Goal: Task Accomplishment & Management: Complete application form

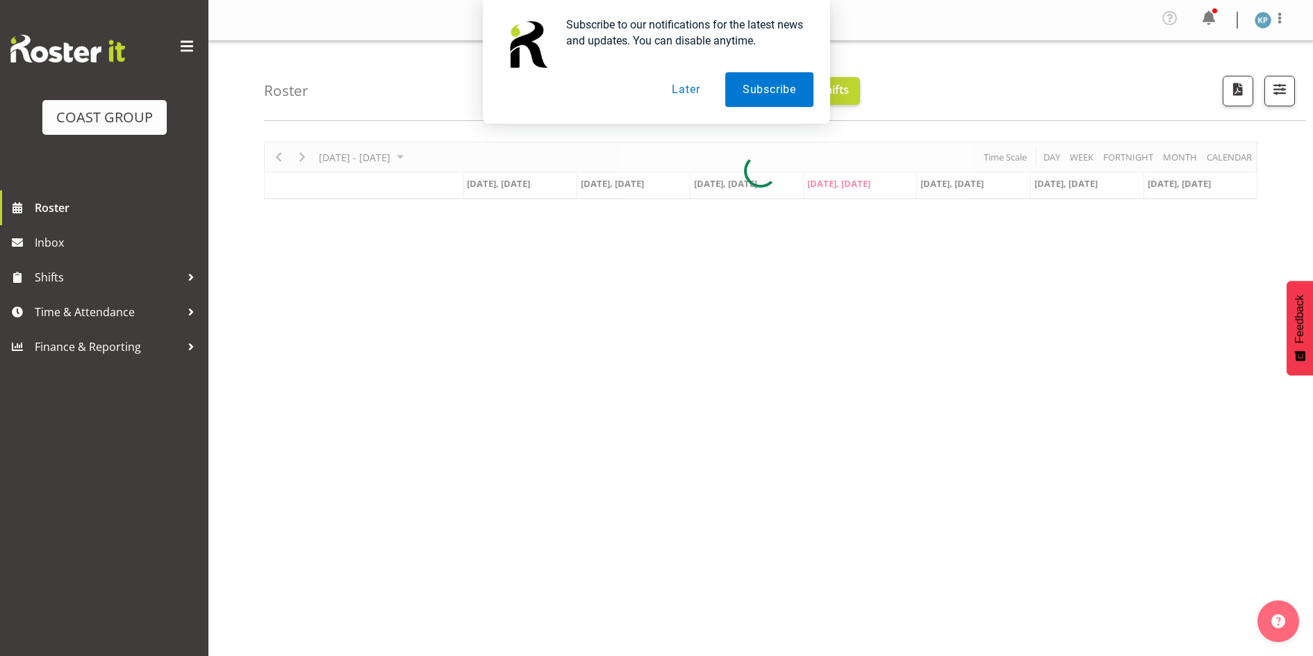
click at [678, 92] on button "Later" at bounding box center [685, 89] width 63 height 35
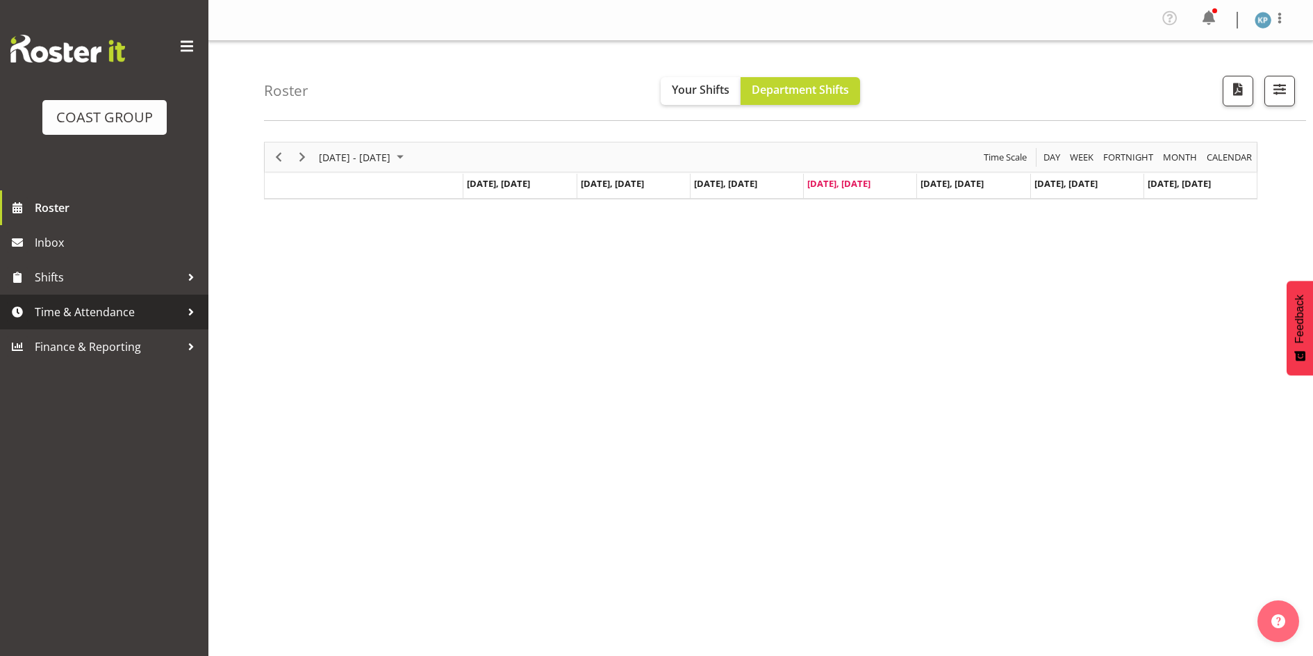
click at [80, 309] on span "Time & Attendance" at bounding box center [108, 311] width 146 height 21
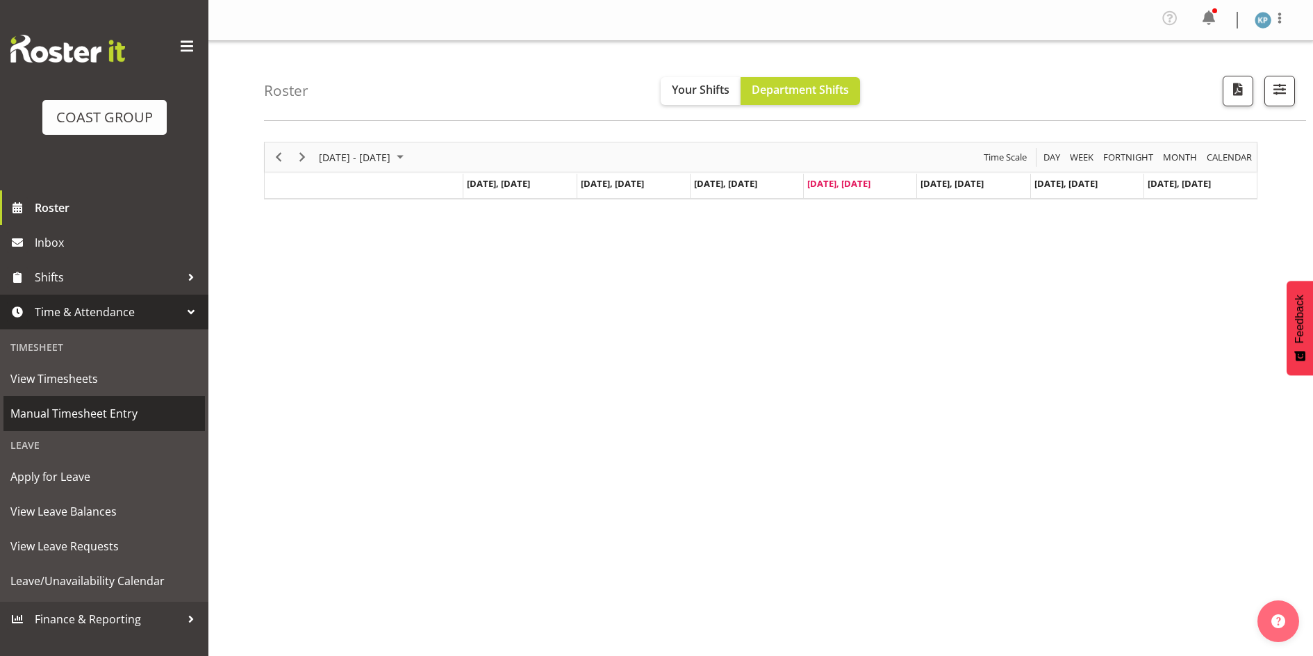
click at [82, 413] on span "Manual Timesheet Entry" at bounding box center [104, 413] width 188 height 21
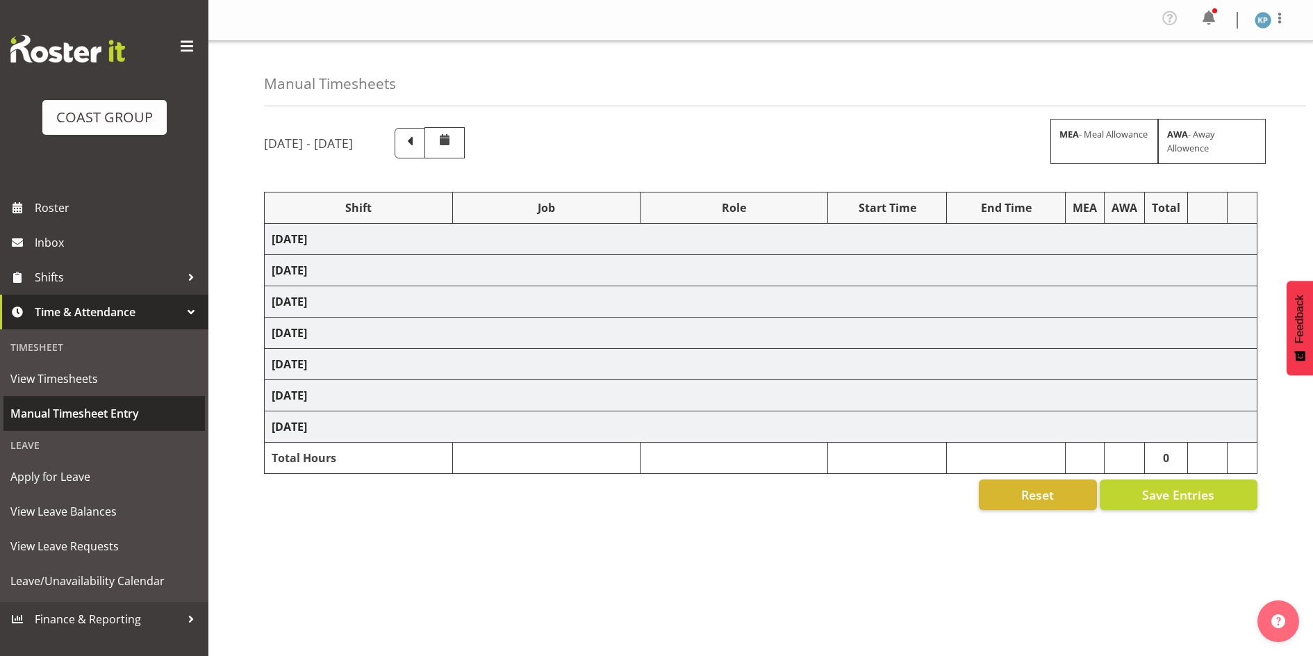
click at [88, 416] on span "Manual Timesheet Entry" at bounding box center [104, 413] width 188 height 21
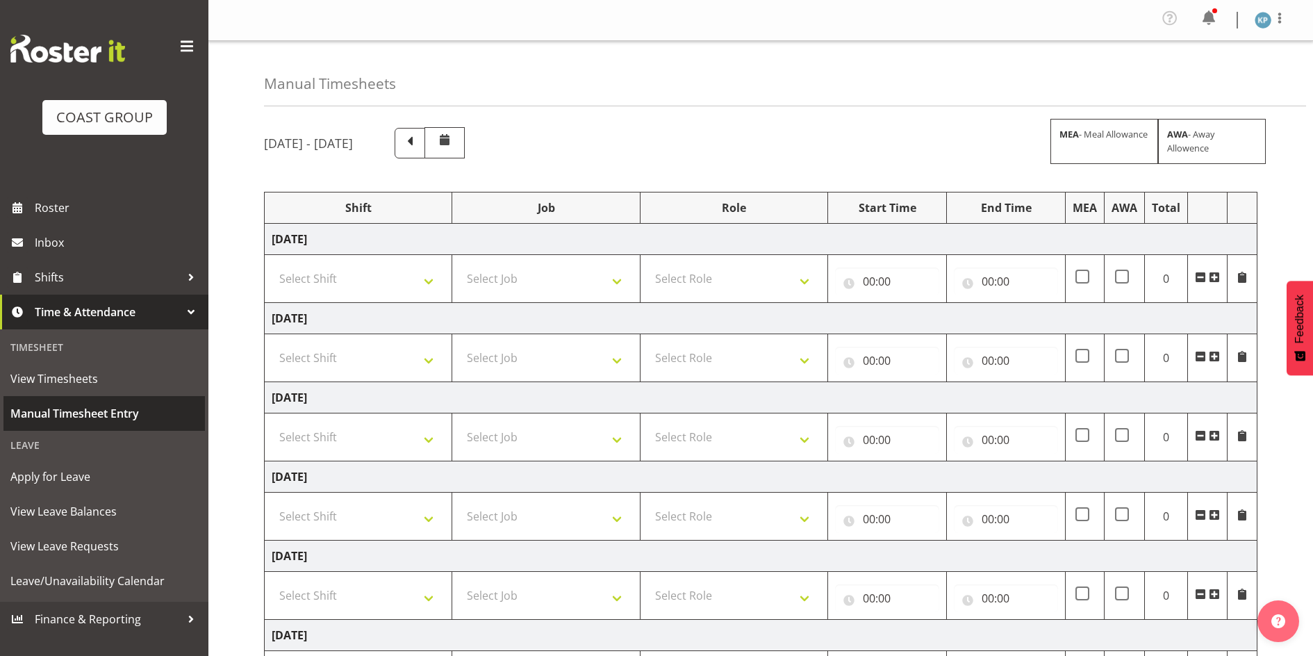
click at [84, 409] on span "Manual Timesheet Entry" at bounding box center [104, 413] width 188 height 21
click at [394, 277] on select "Select Shift AKL SIGN ADMIN1 (LEAVE ALONE, DONT MAKE INACTIVE) DW ACCOUNT MANAG…" at bounding box center [358, 279] width 173 height 28
select select "18792"
click at [272, 265] on select "Select Shift AKL SIGN ADMIN1 (LEAVE ALONE, DONT MAKE INACTIVE) DW ACCOUNT MANAG…" at bounding box center [358, 279] width 173 height 28
click at [337, 352] on select "Select Shift AKL SIGN ADMIN1 (LEAVE ALONE, DONT MAKE INACTIVE) DW ACCOUNT MANAG…" at bounding box center [358, 358] width 173 height 28
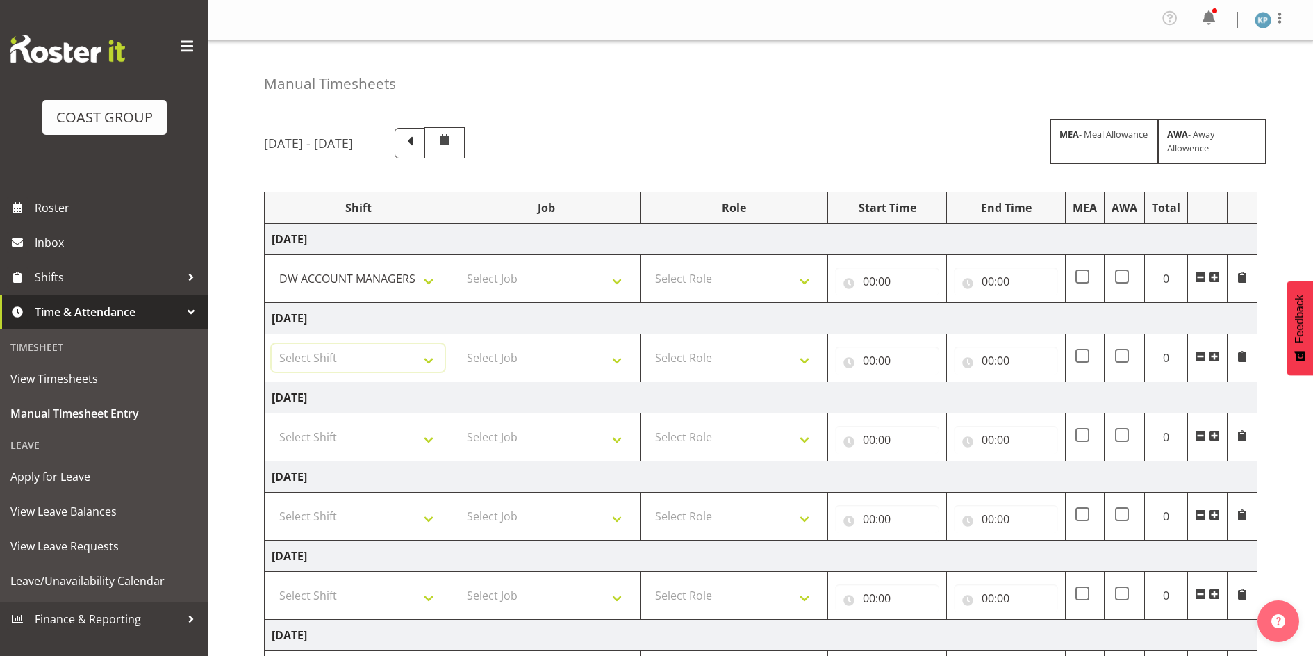
select select "18792"
click at [272, 344] on select "Select Shift AKL SIGN ADMIN1 (LEAVE ALONE, DONT MAKE INACTIVE) DW ACCOUNT MANAG…" at bounding box center [358, 358] width 173 height 28
click at [315, 433] on select "Select Shift AKL SIGN ADMIN1 (LEAVE ALONE, DONT MAKE INACTIVE) DW ACCOUNT MANAG…" at bounding box center [358, 437] width 173 height 28
select select "18792"
click at [272, 423] on select "Select Shift AKL SIGN ADMIN1 (LEAVE ALONE, DONT MAKE INACTIVE) DW ACCOUNT MANAG…" at bounding box center [358, 437] width 173 height 28
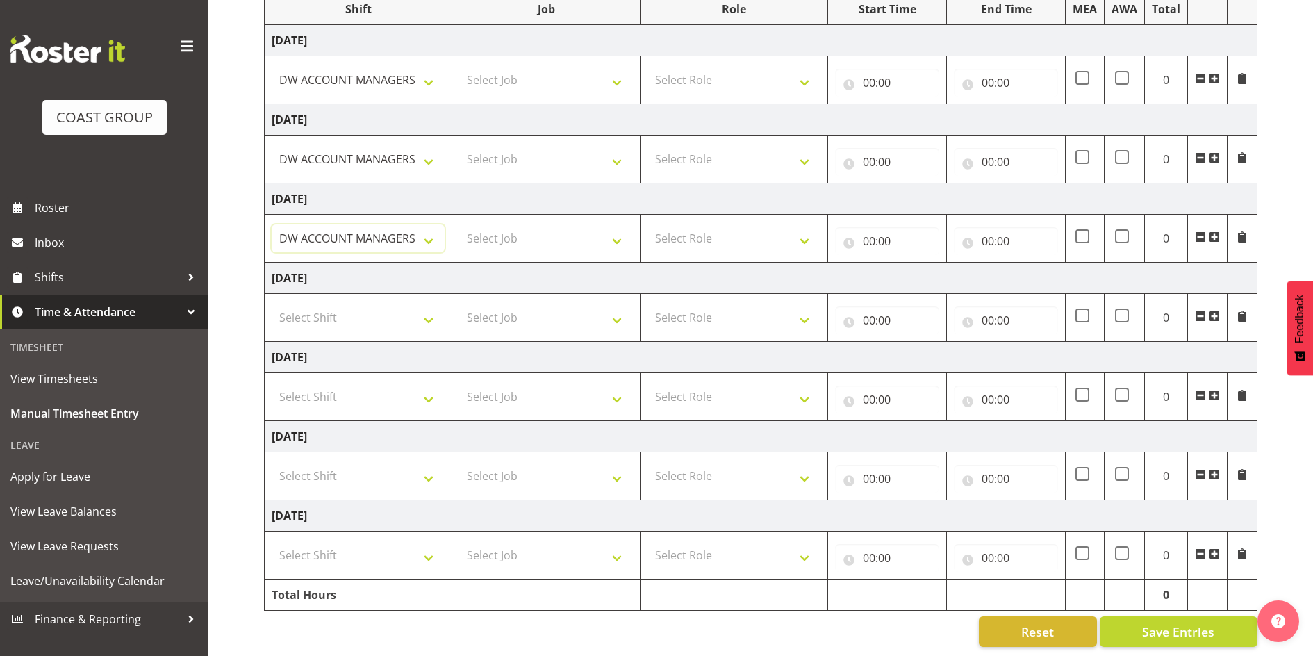
scroll to position [210, 0]
click at [325, 468] on select "Select Shift AKL SIGN ADMIN1 (LEAVE ALONE, DONT MAKE INACTIVE) DW ACCOUNT MANAG…" at bounding box center [358, 475] width 173 height 28
select select "18792"
click at [272, 461] on select "Select Shift AKL SIGN ADMIN1 (LEAVE ALONE, DONT MAKE INACTIVE) DW ACCOUNT MANAG…" at bounding box center [358, 475] width 173 height 28
click at [326, 540] on select "Select Shift AKL SIGN ADMIN1 (LEAVE ALONE, DONT MAKE INACTIVE) DW ACCOUNT MANAG…" at bounding box center [358, 554] width 173 height 28
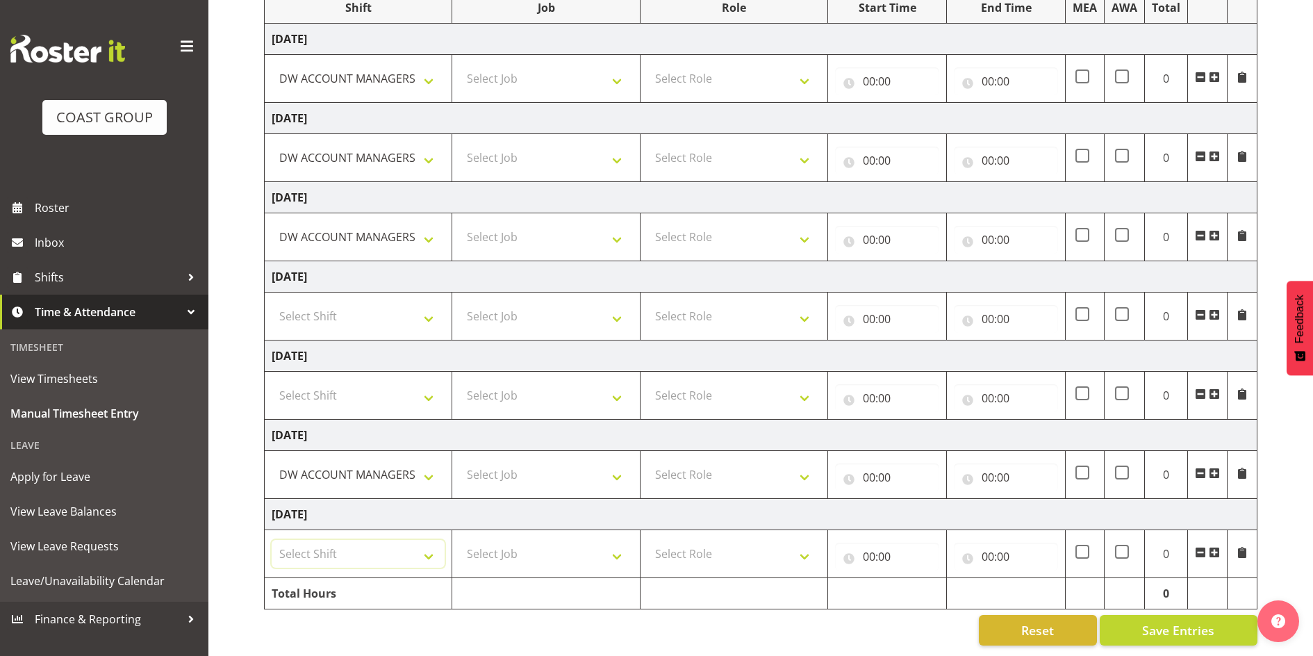
select select "18792"
click at [272, 540] on select "Select Shift AKL SIGN ADMIN1 (LEAVE ALONE, DONT MAKE INACTIVE) DW ACCOUNT MANAG…" at bounding box center [358, 554] width 173 height 28
click at [522, 540] on select "Select Job 1 Carlton Events 1 [PERSON_NAME][GEOGRAPHIC_DATA] 1 [PERSON_NAME][GE…" at bounding box center [545, 554] width 173 height 28
click at [521, 541] on select "Select Job 1 Carlton Events 1 [PERSON_NAME][GEOGRAPHIC_DATA] 1 [PERSON_NAME][GE…" at bounding box center [545, 554] width 173 height 28
select select "9465"
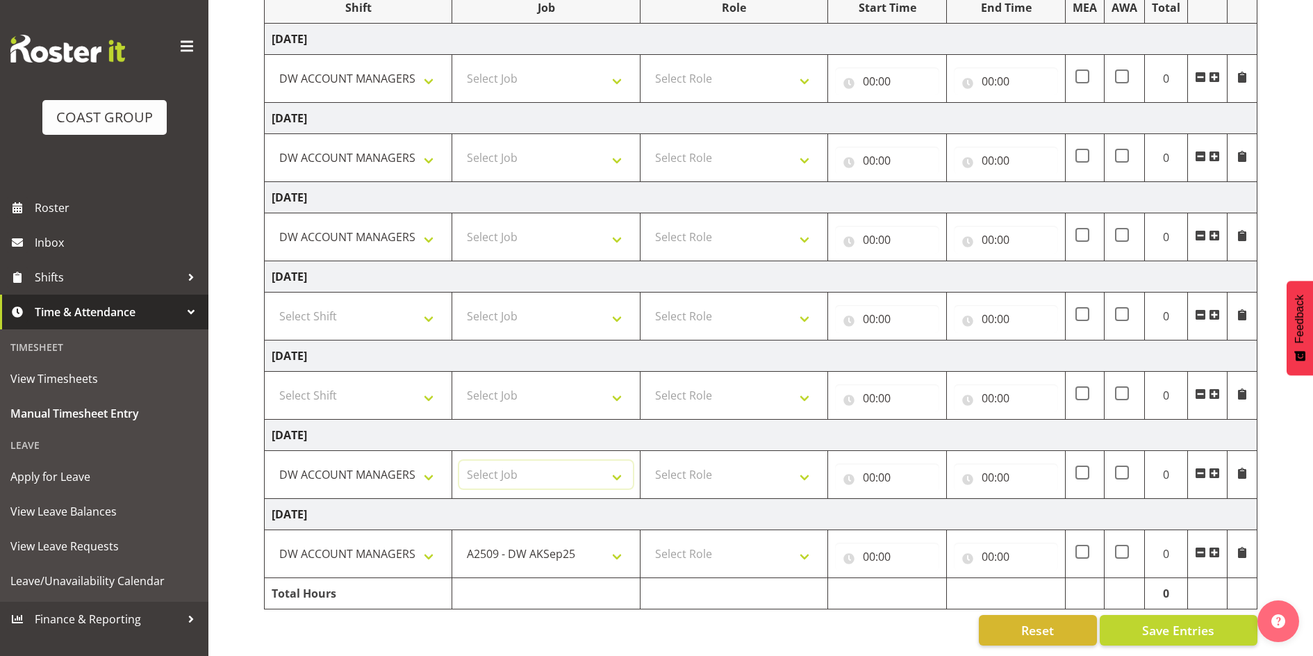
click at [533, 466] on select "Select Job 1 Carlton Events 1 [PERSON_NAME][GEOGRAPHIC_DATA] 1 [PERSON_NAME][GE…" at bounding box center [545, 475] width 173 height 28
select select "9465"
click at [459, 461] on select "Select Job 1 Carlton Events 1 [PERSON_NAME][GEOGRAPHIC_DATA] 1 [PERSON_NAME][GE…" at bounding box center [545, 475] width 173 height 28
click at [538, 231] on select "Select Job 1 Carlton Events 1 [PERSON_NAME][GEOGRAPHIC_DATA] 1 [PERSON_NAME][GE…" at bounding box center [545, 237] width 173 height 28
select select "9465"
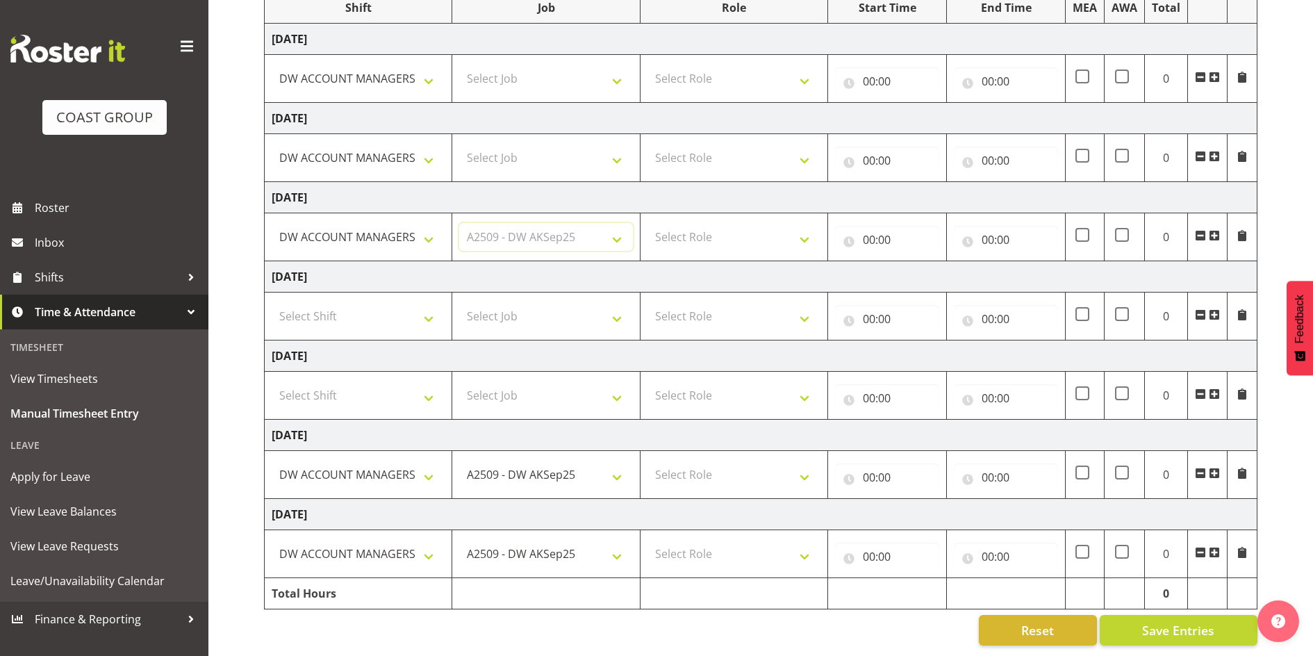
click at [459, 223] on select "Select Job 1 Carlton Events 1 [PERSON_NAME][GEOGRAPHIC_DATA] 1 [PERSON_NAME][GE…" at bounding box center [545, 237] width 173 height 28
click at [543, 144] on select "Select Job 1 Carlton Events 1 [PERSON_NAME][GEOGRAPHIC_DATA] 1 [PERSON_NAME][GE…" at bounding box center [545, 158] width 173 height 28
select select "9465"
click at [459, 144] on select "Select Job 1 Carlton Events 1 [PERSON_NAME][GEOGRAPHIC_DATA] 1 [PERSON_NAME][GE…" at bounding box center [545, 158] width 173 height 28
click at [533, 69] on select "Select Job 1 Carlton Events 1 [PERSON_NAME][GEOGRAPHIC_DATA] 1 [PERSON_NAME][GE…" at bounding box center [545, 79] width 173 height 28
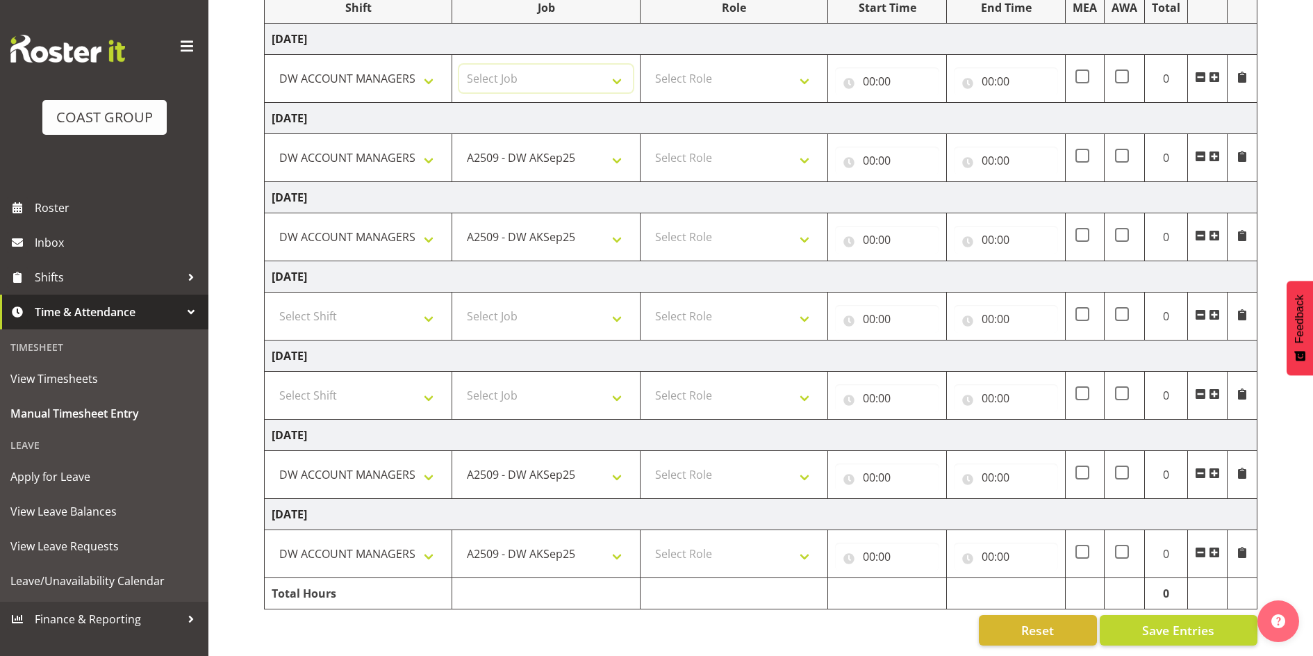
select select "9465"
click at [459, 65] on select "Select Job 1 Carlton Events 1 [PERSON_NAME][GEOGRAPHIC_DATA] 1 [PERSON_NAME][GE…" at bounding box center [545, 79] width 173 height 28
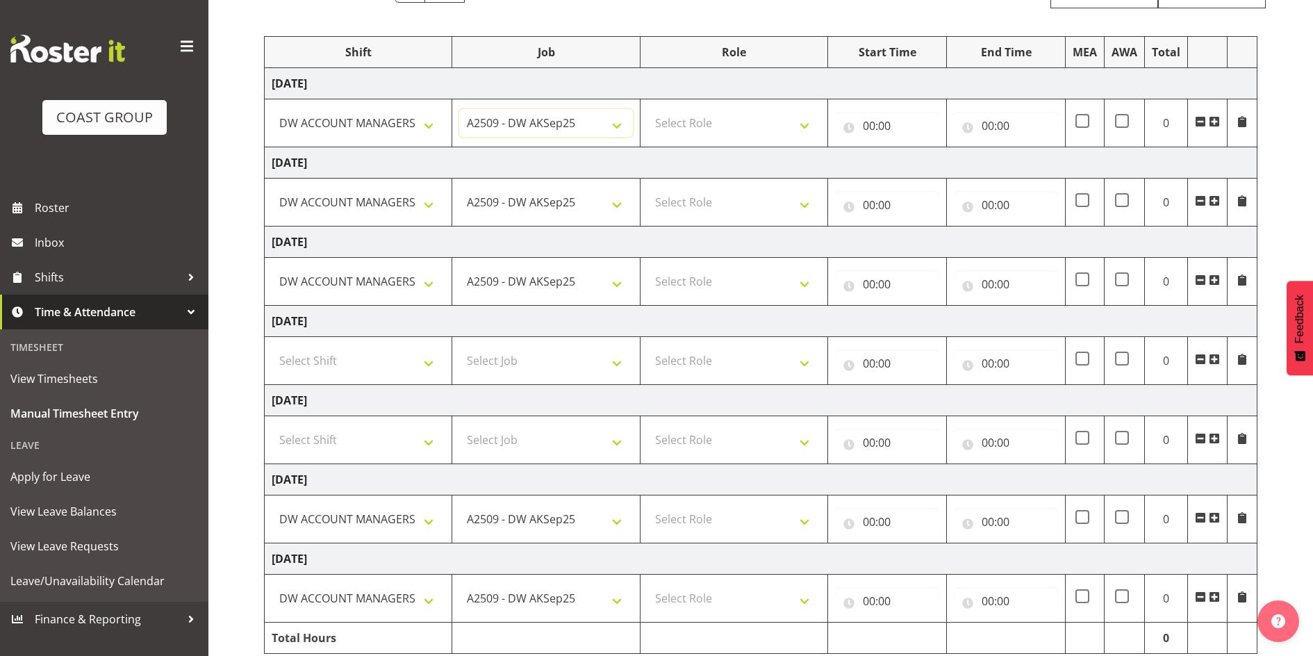
scroll to position [72, 0]
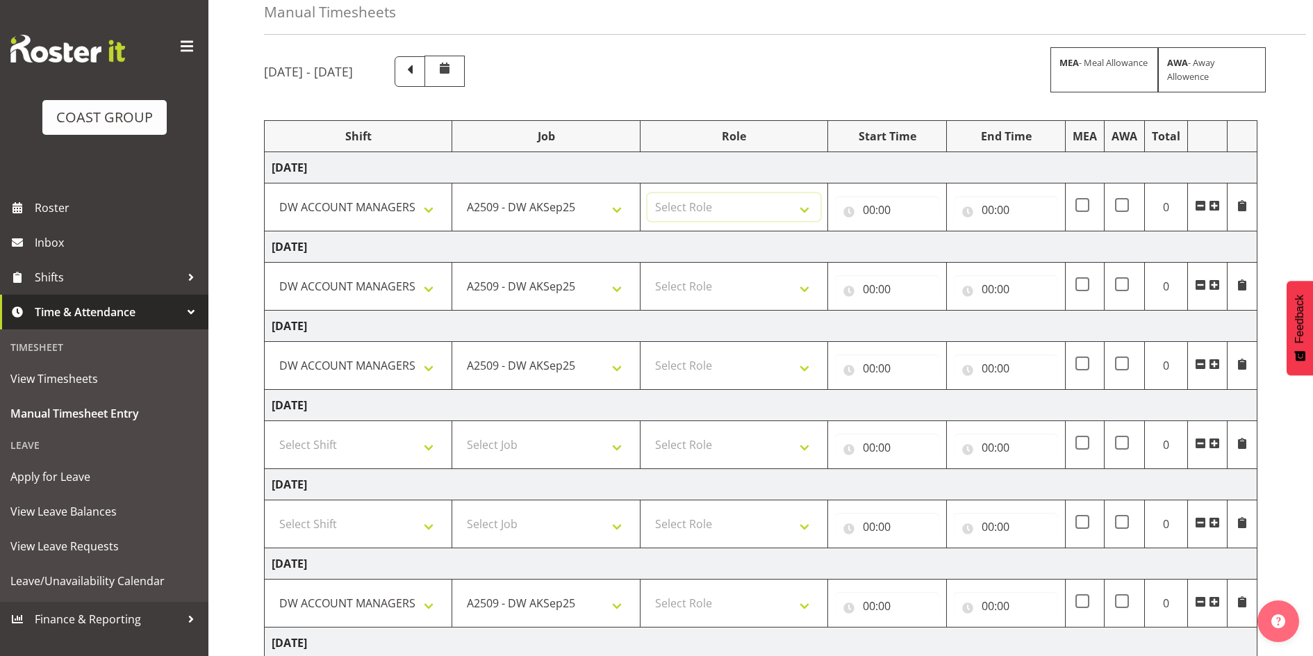
click at [721, 207] on select "Select Role SIGNWRITER Signwriter" at bounding box center [733, 207] width 173 height 28
select select "217"
click at [647, 193] on select "Select Role SIGNWRITER Signwriter" at bounding box center [733, 207] width 173 height 28
click at [684, 283] on select "Select Role SIGNWRITER Signwriter" at bounding box center [733, 286] width 173 height 28
select select "217"
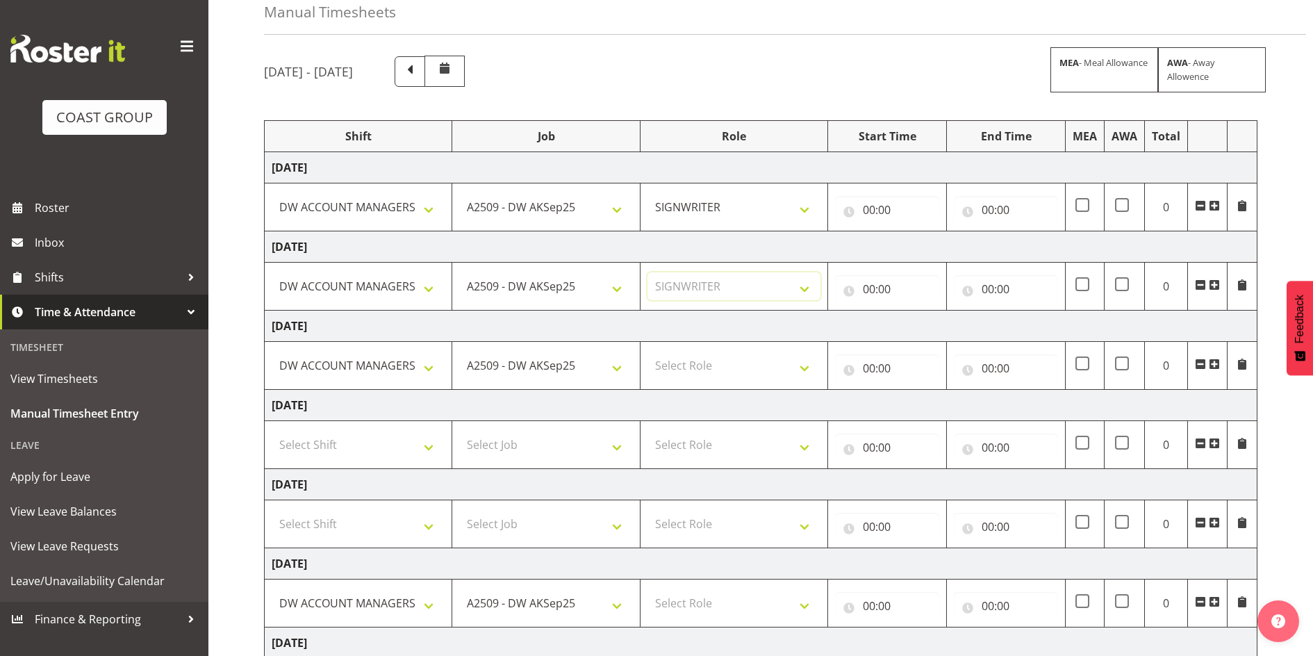
click at [647, 272] on select "Select Role SIGNWRITER Signwriter" at bounding box center [733, 286] width 173 height 28
drag, startPoint x: 677, startPoint y: 361, endPoint x: 677, endPoint y: 368, distance: 7.6
click at [677, 361] on select "Select Role SIGNWRITER Signwriter" at bounding box center [733, 366] width 173 height 28
select select "217"
click at [647, 352] on select "Select Role SIGNWRITER Signwriter" at bounding box center [733, 366] width 173 height 28
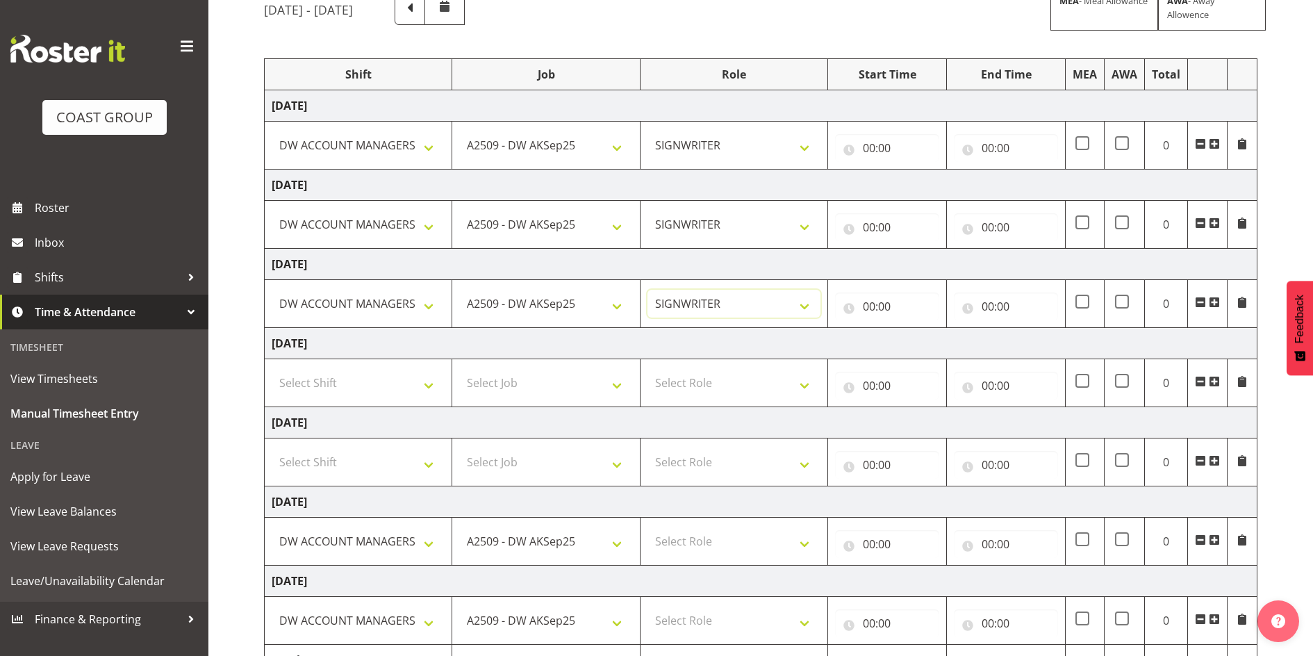
scroll to position [210, 0]
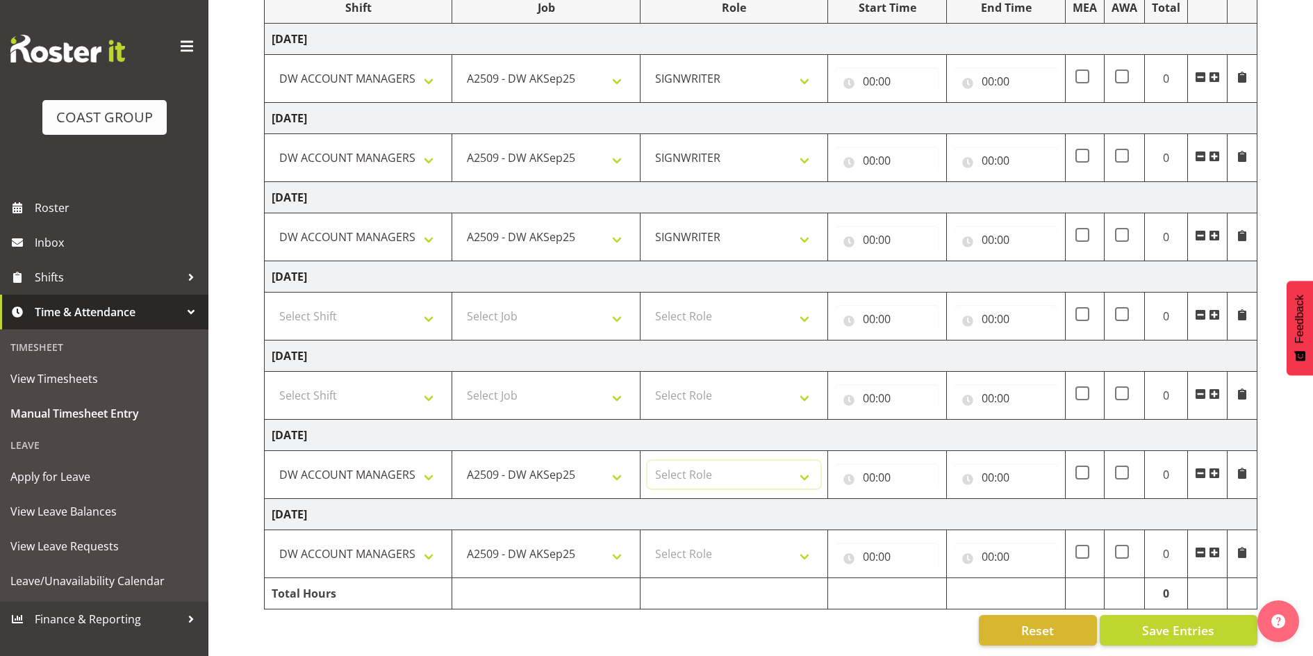
drag, startPoint x: 672, startPoint y: 450, endPoint x: 673, endPoint y: 459, distance: 8.4
click at [673, 461] on select "Select Role SIGNWRITER Signwriter" at bounding box center [733, 475] width 173 height 28
select select "217"
click at [647, 461] on select "Select Role SIGNWRITER Signwriter" at bounding box center [733, 475] width 173 height 28
click at [677, 540] on select "Select Role SIGNWRITER Signwriter" at bounding box center [733, 554] width 173 height 28
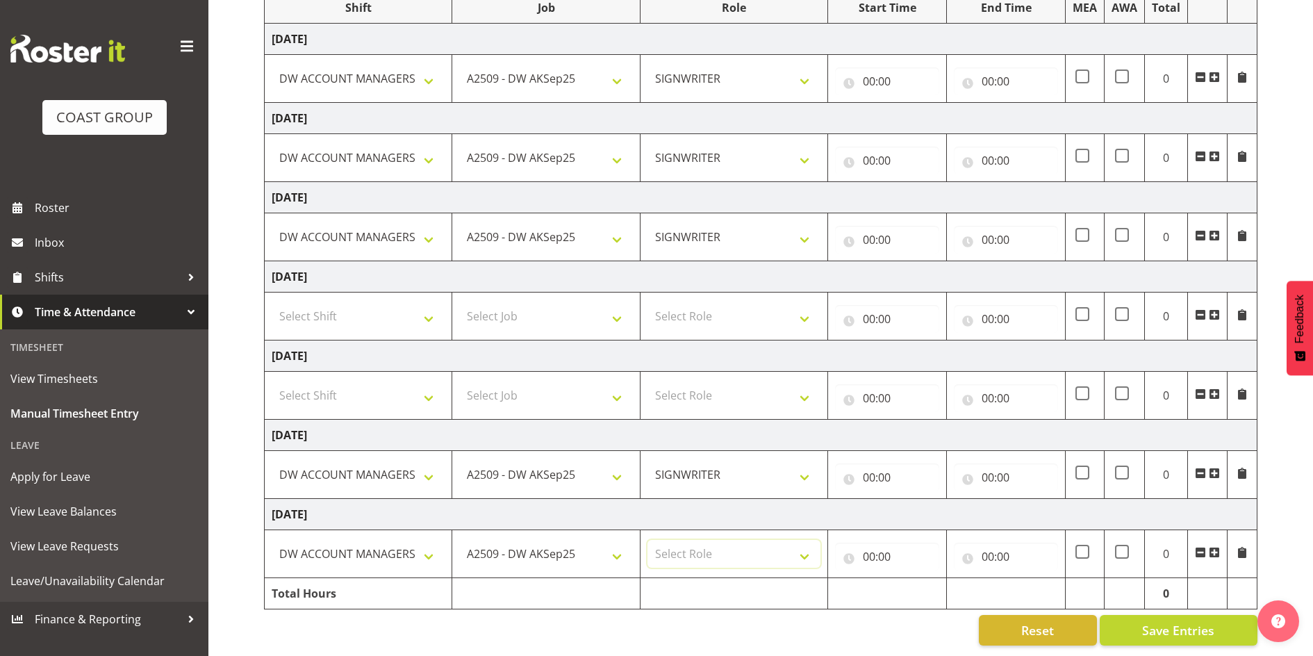
select select "217"
click at [647, 540] on select "Select Role SIGNWRITER Signwriter" at bounding box center [733, 554] width 173 height 28
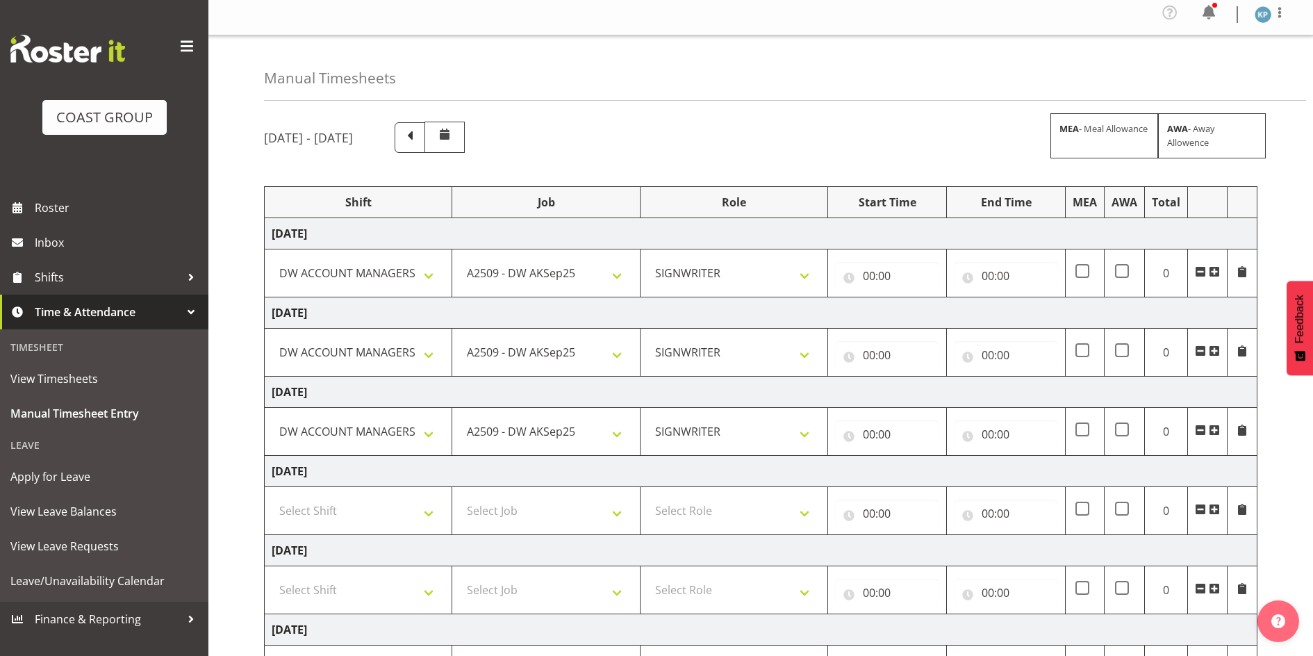
scroll to position [2, 0]
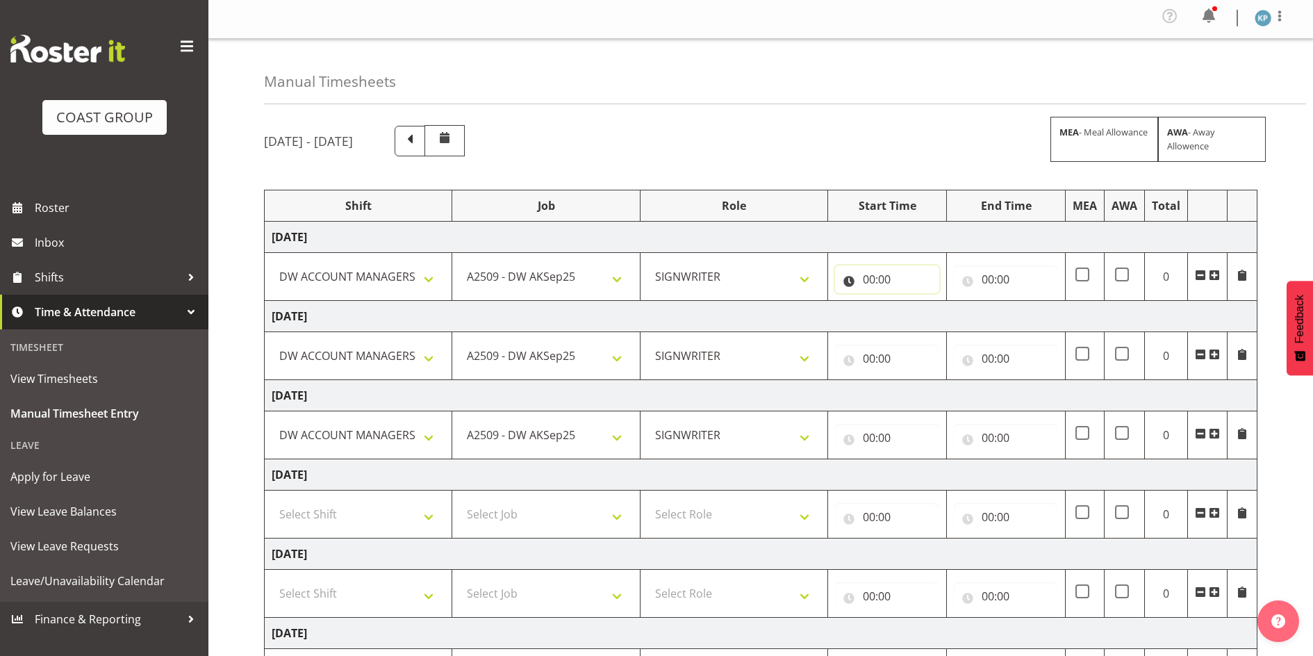
click at [866, 282] on input "00:00" at bounding box center [887, 279] width 104 height 28
click at [928, 316] on select "00 01 02 03 04 05 06 07 08 09 10 11 12 13 14 15 16 17 18 19 20 21 22 23" at bounding box center [929, 315] width 31 height 28
select select "6"
click at [914, 301] on select "00 01 02 03 04 05 06 07 08 09 10 11 12 13 14 15 16 17 18 19 20 21 22 23" at bounding box center [929, 315] width 31 height 28
type input "06:00"
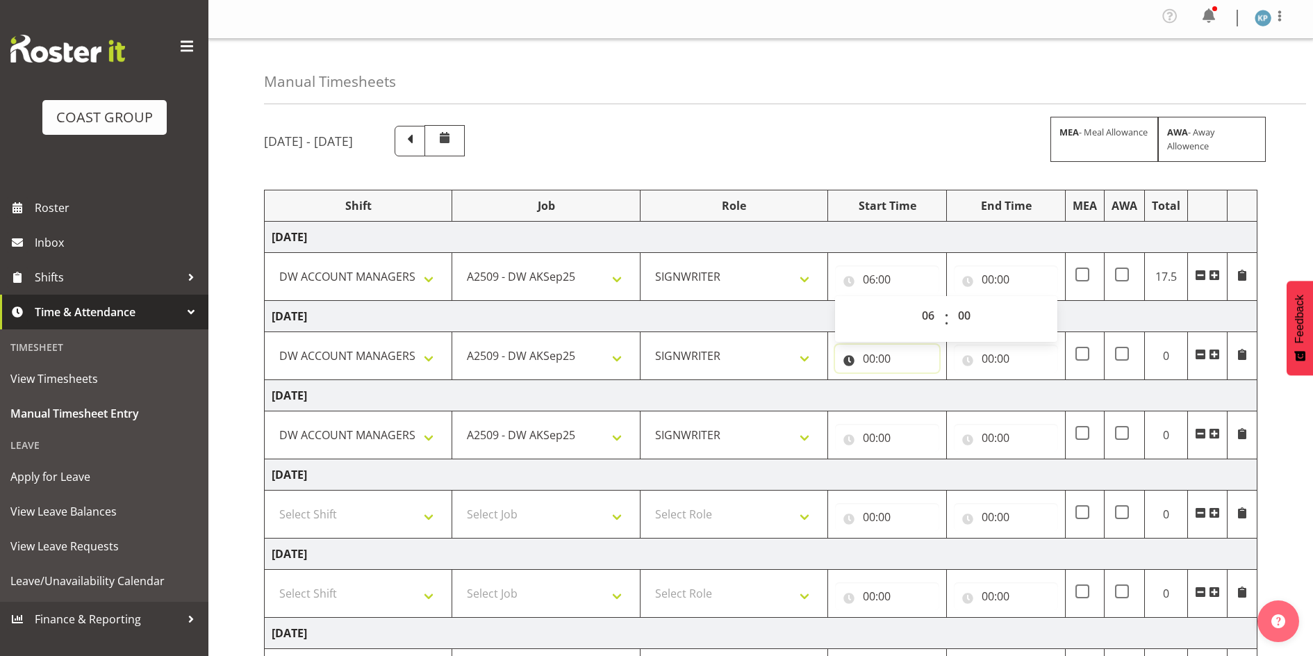
click at [867, 358] on input "00:00" at bounding box center [887, 359] width 104 height 28
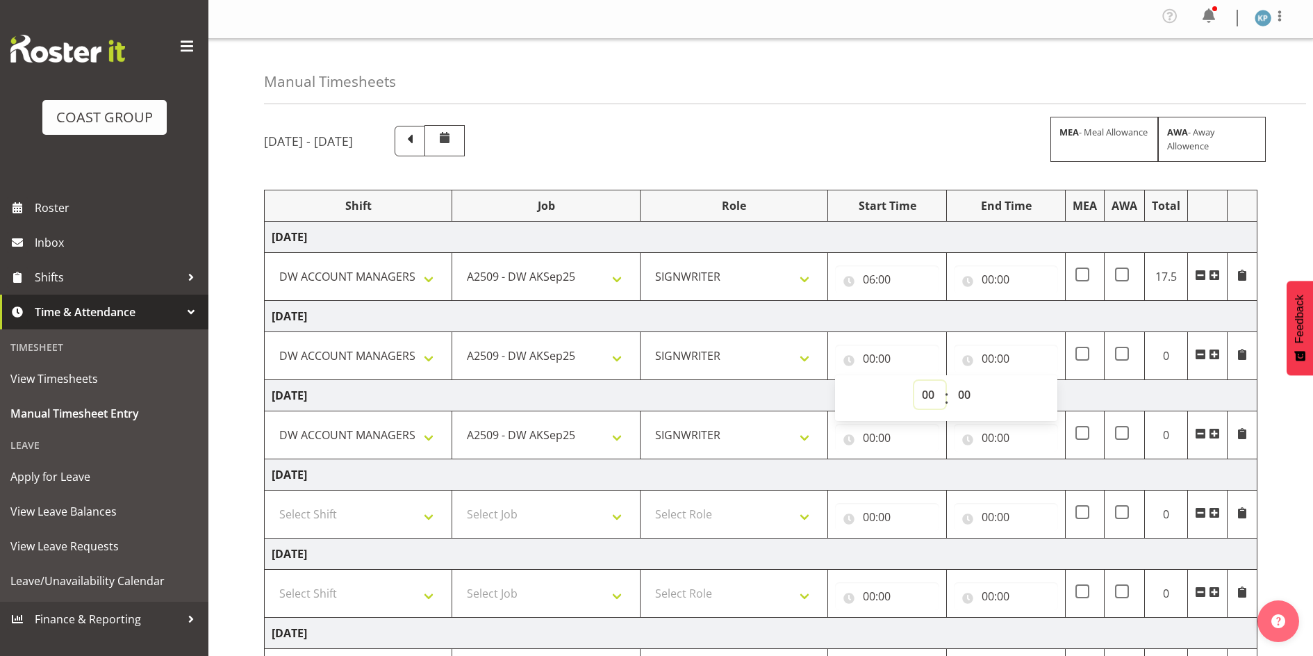
click at [926, 393] on select "00 01 02 03 04 05 06 07 08 09 10 11 12 13 14 15 16 17 18 19 20 21 22 23" at bounding box center [929, 395] width 31 height 28
select select "6"
click at [914, 381] on select "00 01 02 03 04 05 06 07 08 09 10 11 12 13 14 15 16 17 18 19 20 21 22 23" at bounding box center [929, 395] width 31 height 28
type input "06:00"
click at [868, 440] on input "00:00" at bounding box center [887, 438] width 104 height 28
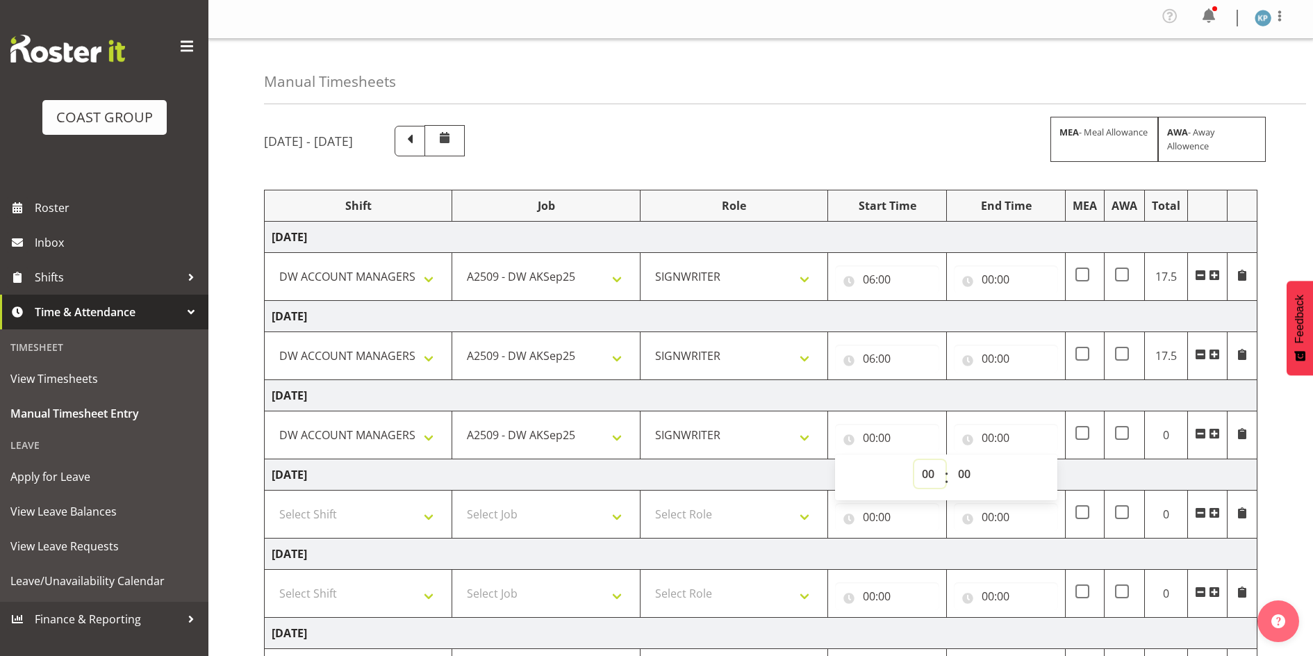
click at [925, 473] on select "00 01 02 03 04 05 06 07 08 09 10 11 12 13 14 15 16 17 18 19 20 21 22 23" at bounding box center [929, 474] width 31 height 28
select select "6"
click at [914, 460] on select "00 01 02 03 04 05 06 07 08 09 10 11 12 13 14 15 16 17 18 19 20 21 22 23" at bounding box center [929, 474] width 31 height 28
type input "06:00"
click at [861, 160] on div "[DATE] - [DATE] MEA - Meal Allowance AWA - Away Allowence Shift Job Role Start …" at bounding box center [788, 484] width 1049 height 739
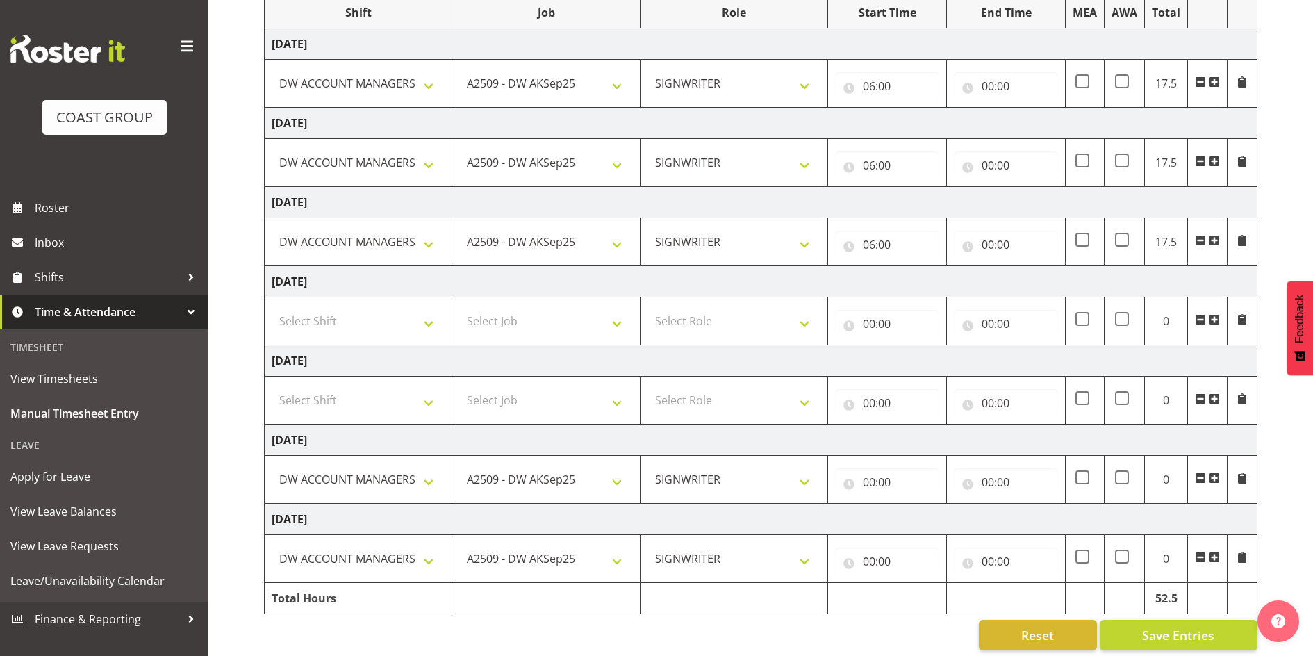
scroll to position [210, 0]
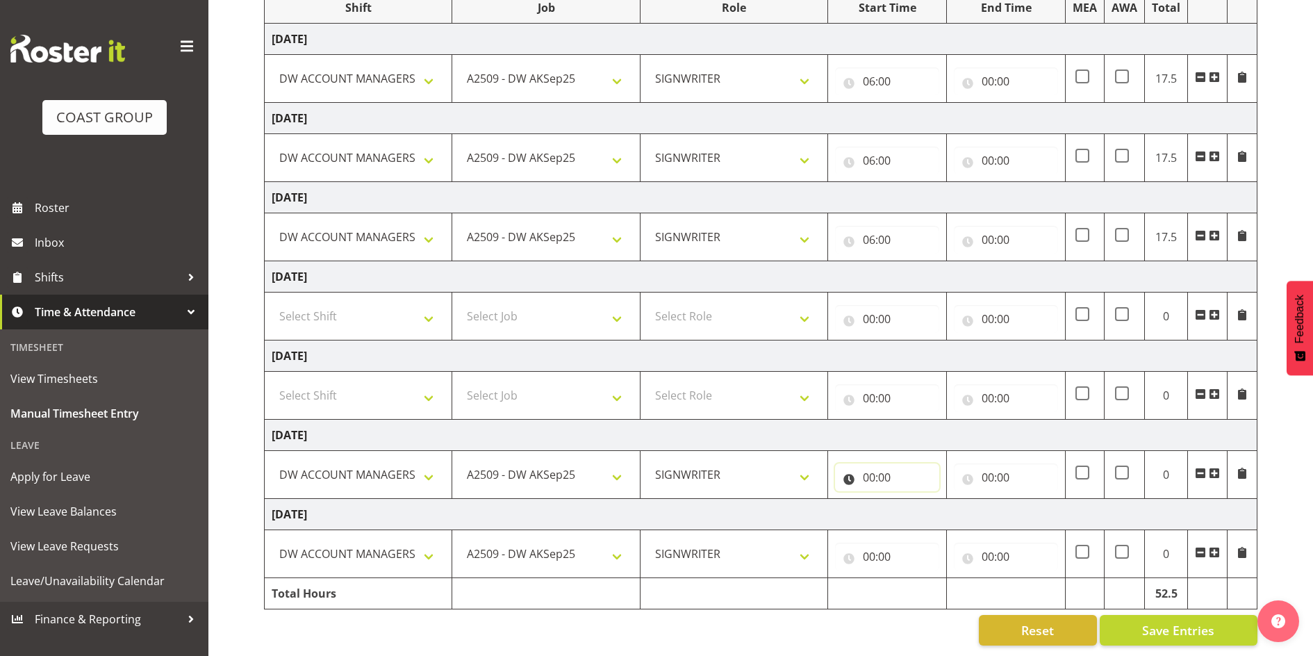
click at [870, 470] on input "00:00" at bounding box center [887, 477] width 104 height 28
click at [925, 499] on select "00 01 02 03 04 05 06 07 08 09 10 11 12 13 14 15 16 17 18 19 20 21 22 23" at bounding box center [929, 513] width 31 height 28
select select "6"
click at [914, 499] on select "00 01 02 03 04 05 06 07 08 09 10 11 12 13 14 15 16 17 18 19 20 21 22 23" at bounding box center [929, 513] width 31 height 28
type input "06:00"
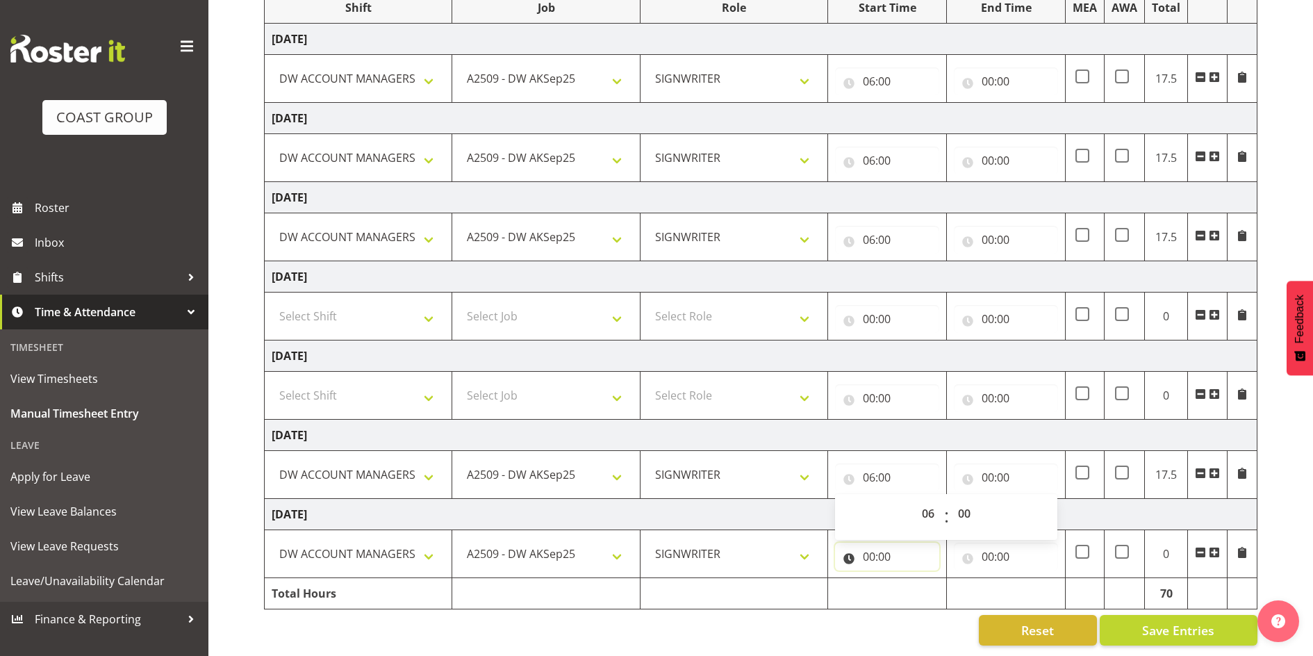
click at [868, 548] on input "00:00" at bounding box center [887, 557] width 104 height 28
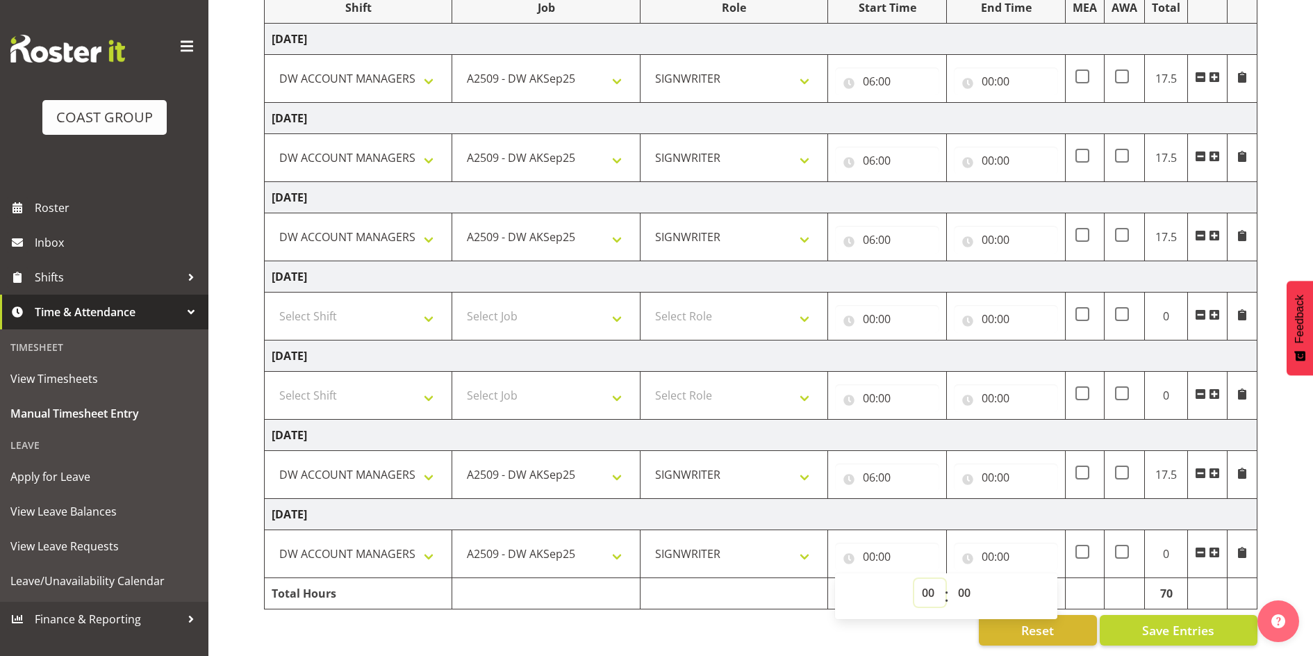
click at [927, 586] on select "00 01 02 03 04 05 06 07 08 09 10 11 12 13 14 15 16 17 18 19 20 21 22 23" at bounding box center [929, 593] width 31 height 28
select select "6"
click at [914, 579] on select "00 01 02 03 04 05 06 07 08 09 10 11 12 13 14 15 16 17 18 19 20 21 22 23" at bounding box center [929, 593] width 31 height 28
type input "06:00"
click at [988, 544] on input "00:00" at bounding box center [1006, 557] width 104 height 28
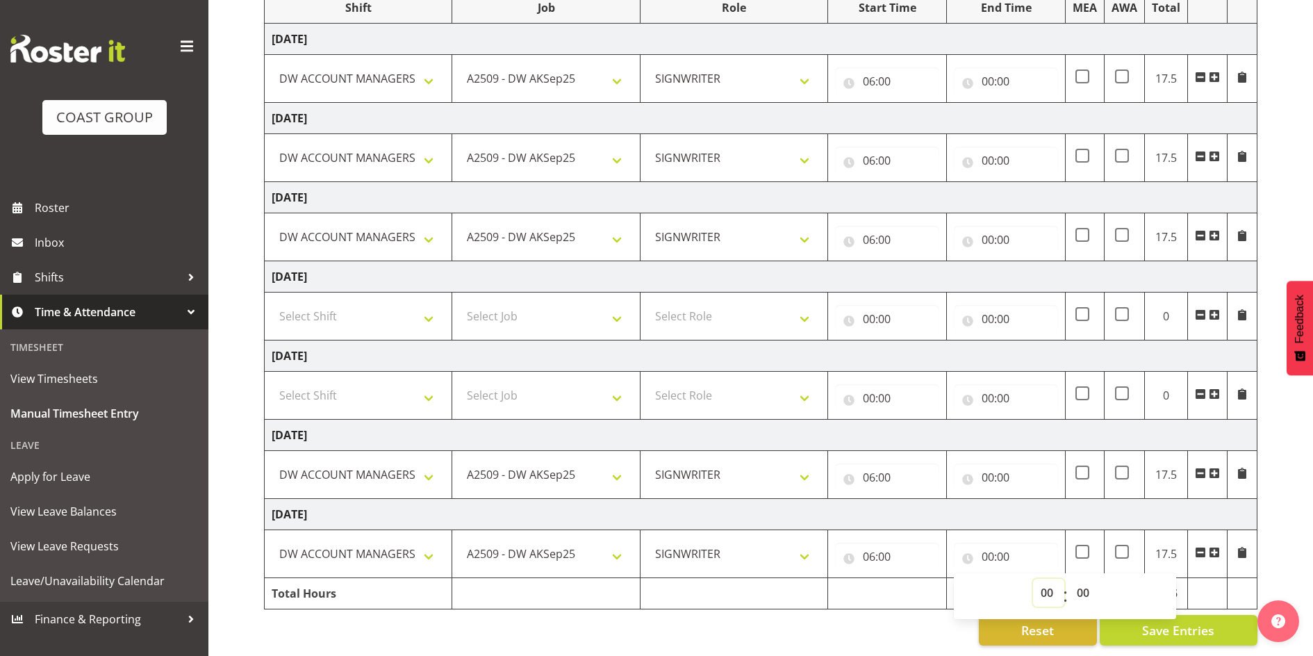
click at [1044, 584] on select "00 01 02 03 04 05 06 07 08 09 10 11 12 13 14 15 16 17 18 19 20 21 22 23" at bounding box center [1048, 593] width 31 height 28
select select "15"
click at [1033, 579] on select "00 01 02 03 04 05 06 07 08 09 10 11 12 13 14 15 16 17 18 19 20 21 22 23" at bounding box center [1048, 593] width 31 height 28
type input "15:00"
click at [1082, 584] on select "00 01 02 03 04 05 06 07 08 09 10 11 12 13 14 15 16 17 18 19 20 21 22 23 24 25 2…" at bounding box center [1084, 593] width 31 height 28
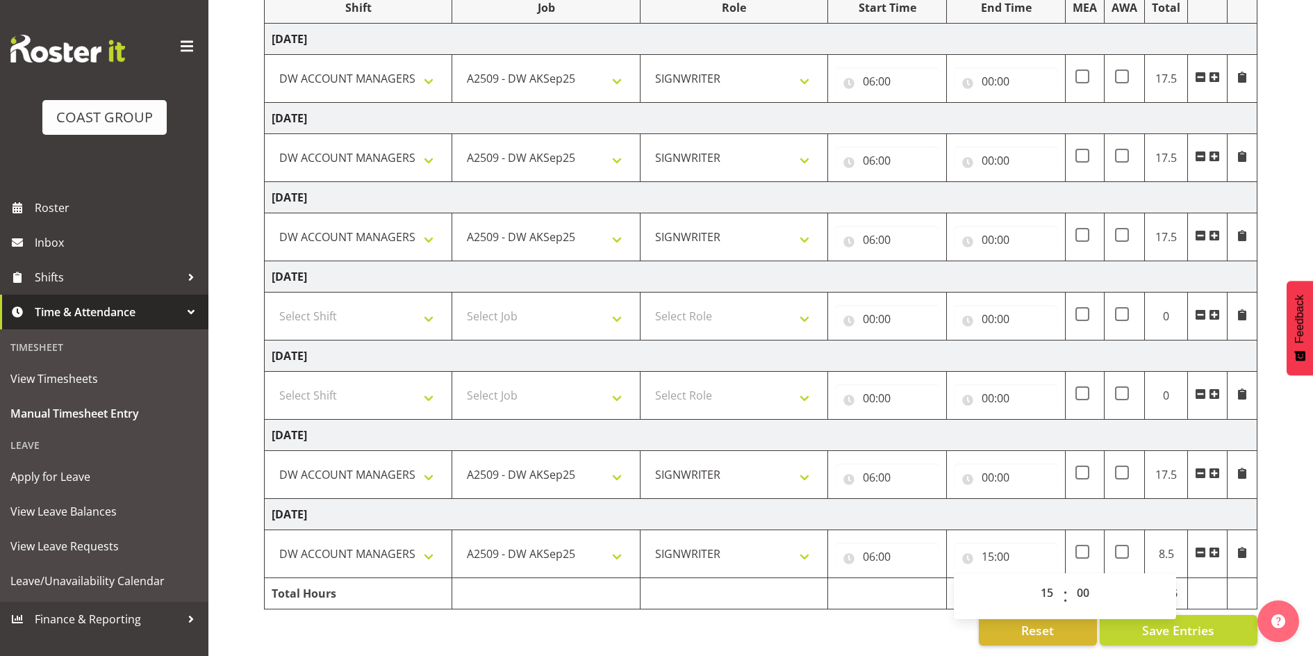
click at [1015, 499] on td "[DATE]" at bounding box center [761, 514] width 993 height 31
click at [985, 472] on input "00:00" at bounding box center [1006, 477] width 104 height 28
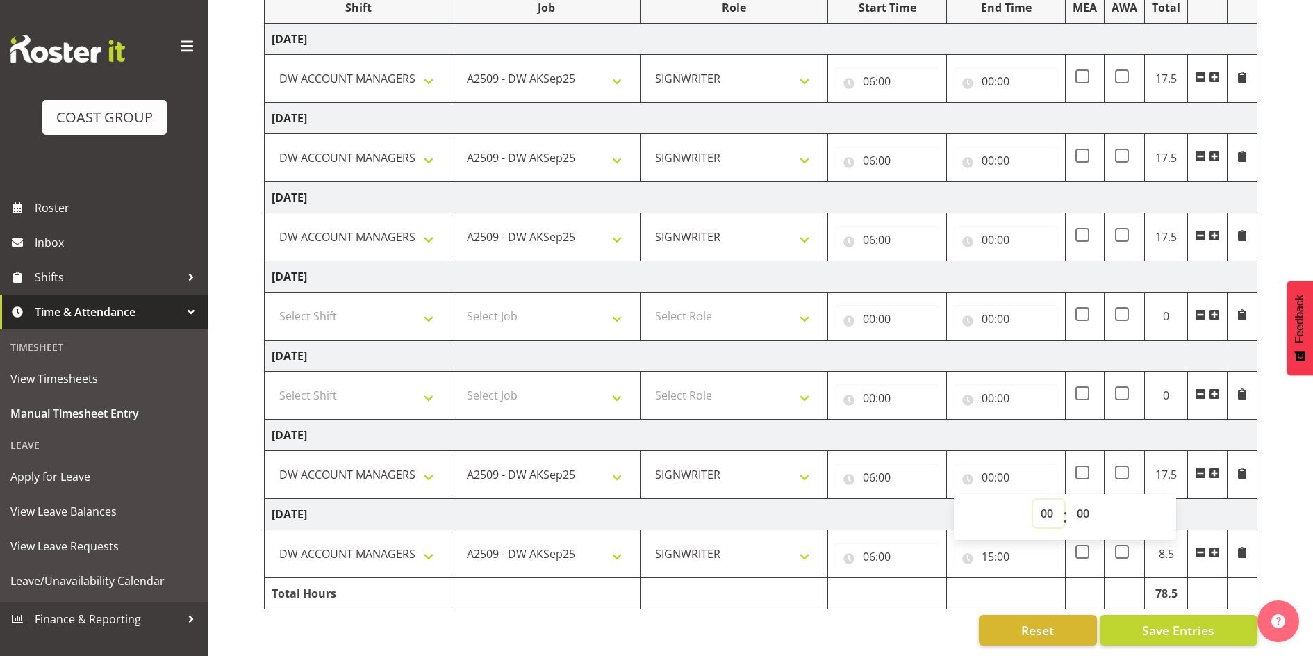
click at [1051, 505] on select "00 01 02 03 04 05 06 07 08 09 10 11 12 13 14 15 16 17 18 19 20 21 22 23" at bounding box center [1048, 513] width 31 height 28
select select "15"
click at [1033, 499] on select "00 01 02 03 04 05 06 07 08 09 10 11 12 13 14 15 16 17 18 19 20 21 22 23" at bounding box center [1048, 513] width 31 height 28
type input "15:00"
click at [984, 230] on input "00:00" at bounding box center [1006, 240] width 104 height 28
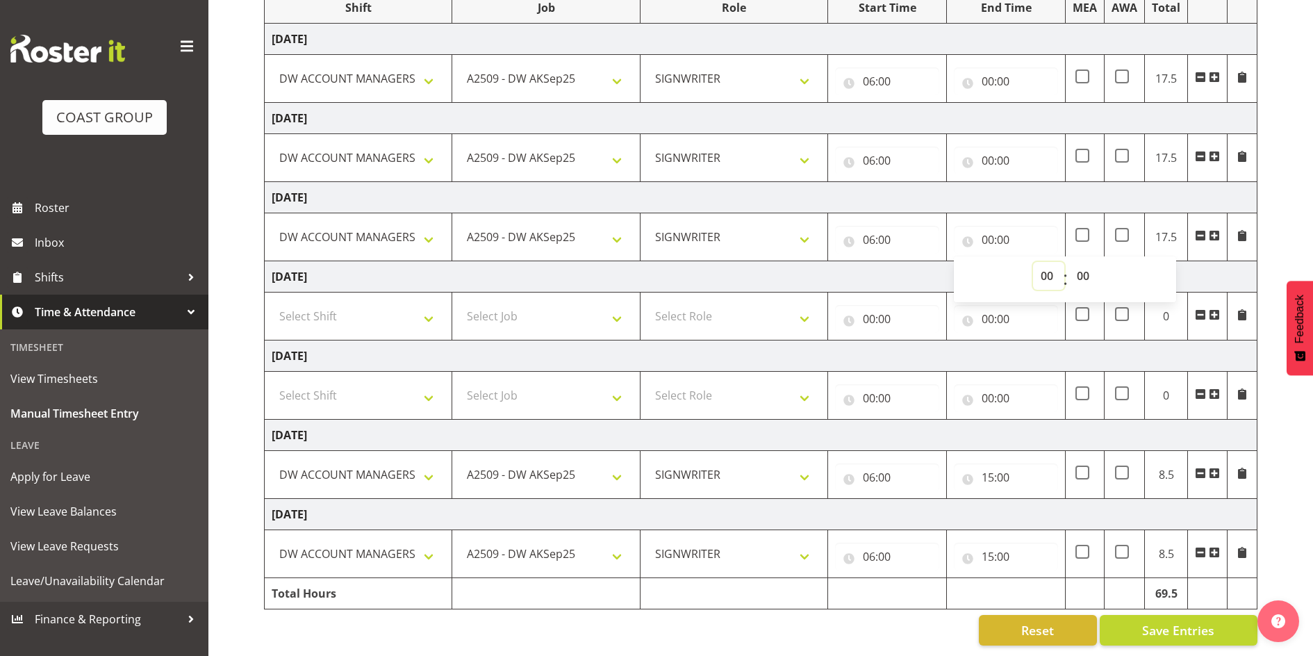
click at [1044, 262] on select "00 01 02 03 04 05 06 07 08 09 10 11 12 13 14 15 16 17 18 19 20 21 22 23" at bounding box center [1048, 276] width 31 height 28
select select "15"
click at [1033, 262] on select "00 01 02 03 04 05 06 07 08 09 10 11 12 13 14 15 16 17 18 19 20 21 22 23" at bounding box center [1048, 276] width 31 height 28
type input "15:00"
click at [986, 151] on input "00:00" at bounding box center [1006, 161] width 104 height 28
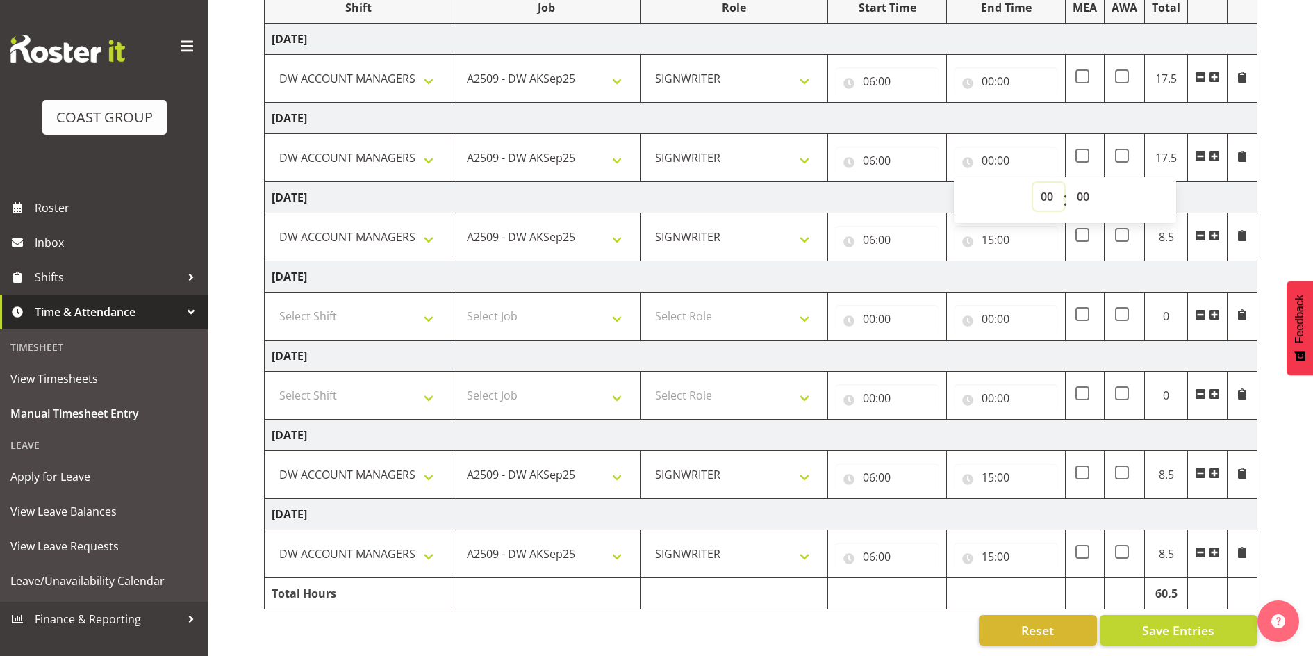
click at [1043, 190] on select "00 01 02 03 04 05 06 07 08 09 10 11 12 13 14 15 16 17 18 19 20 21 22 23" at bounding box center [1048, 197] width 31 height 28
select select "15"
click at [1033, 183] on select "00 01 02 03 04 05 06 07 08 09 10 11 12 13 14 15 16 17 18 19 20 21 22 23" at bounding box center [1048, 197] width 31 height 28
type input "15:00"
click at [984, 69] on input "00:00" at bounding box center [1006, 81] width 104 height 28
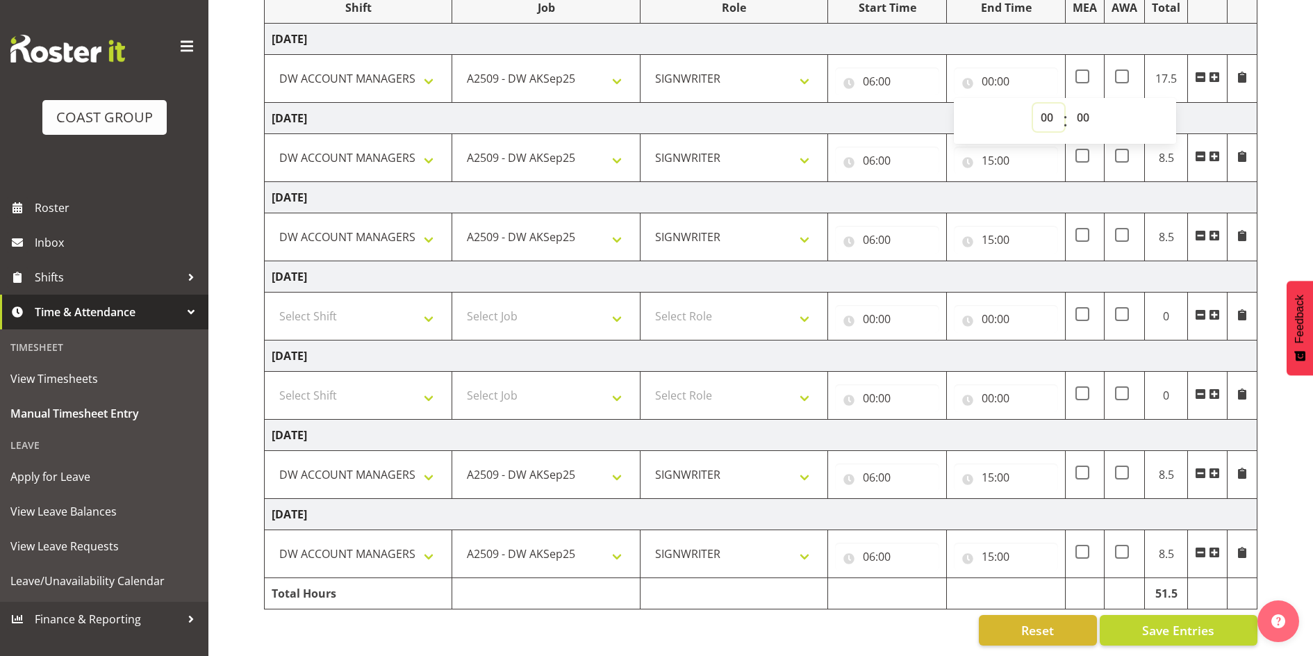
click at [1042, 112] on select "00 01 02 03 04 05 06 07 08 09 10 11 12 13 14 15 16 17 18 19 20 21 22 23" at bounding box center [1048, 118] width 31 height 28
select select "15"
click at [1033, 104] on select "00 01 02 03 04 05 06 07 08 09 10 11 12 13 14 15 16 17 18 19 20 21 22 23" at bounding box center [1048, 118] width 31 height 28
type input "15:00"
click at [1047, 188] on td "[DATE]" at bounding box center [761, 197] width 993 height 31
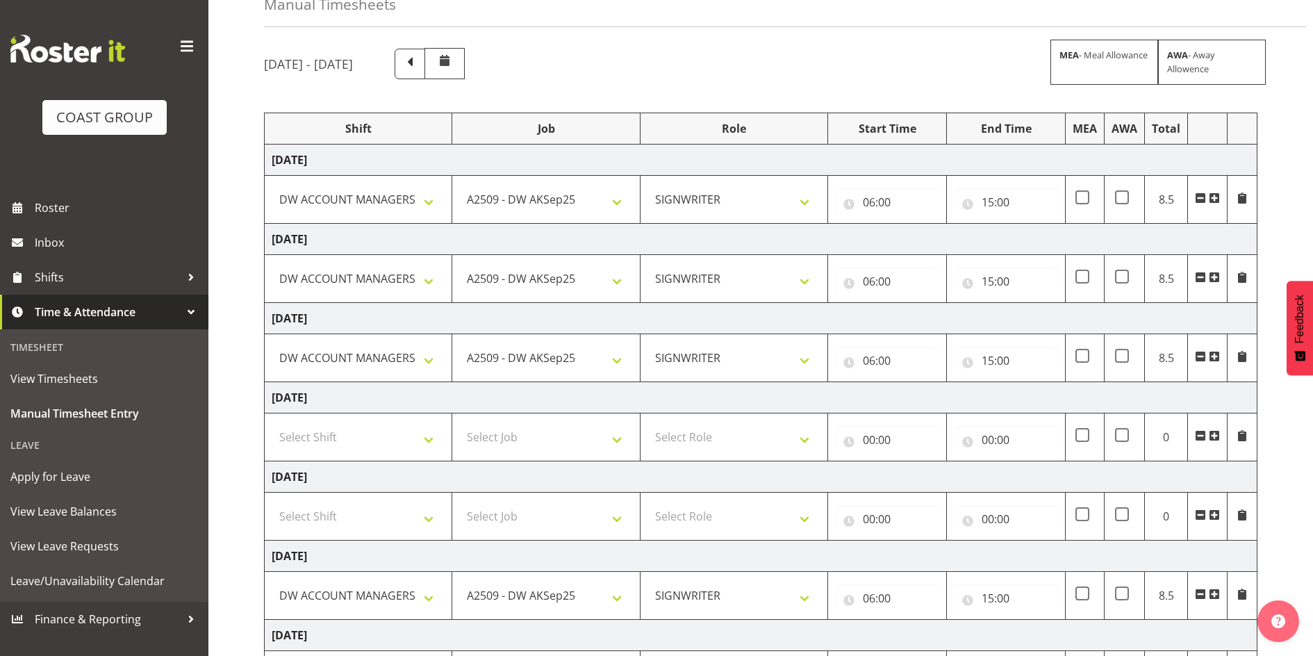
scroll to position [72, 0]
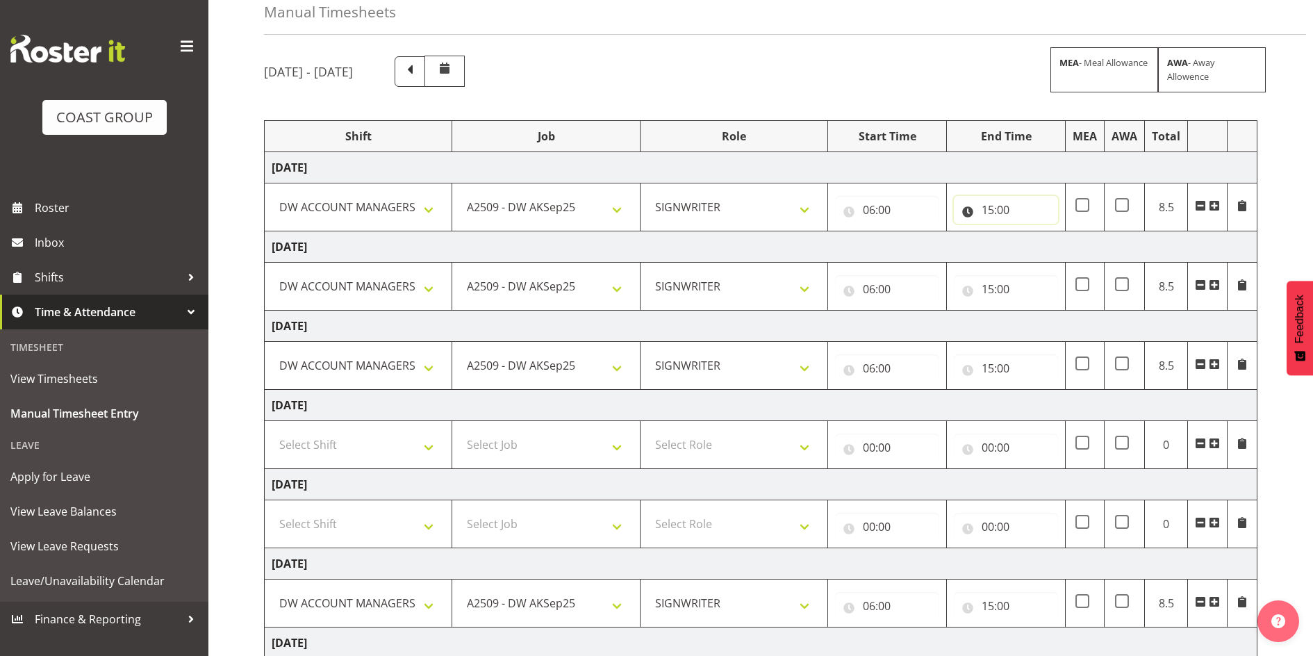
click at [1000, 213] on input "15:00" at bounding box center [1006, 210] width 104 height 28
click at [1086, 245] on select "00 01 02 03 04 05 06 07 08 09 10 11 12 13 14 15 16 17 18 19 20 21 22 23 24 25 2…" at bounding box center [1084, 246] width 31 height 28
select select "30"
click at [1069, 232] on select "00 01 02 03 04 05 06 07 08 09 10 11 12 13 14 15 16 17 18 19 20 21 22 23 24 25 2…" at bounding box center [1084, 246] width 31 height 28
type input "15:30"
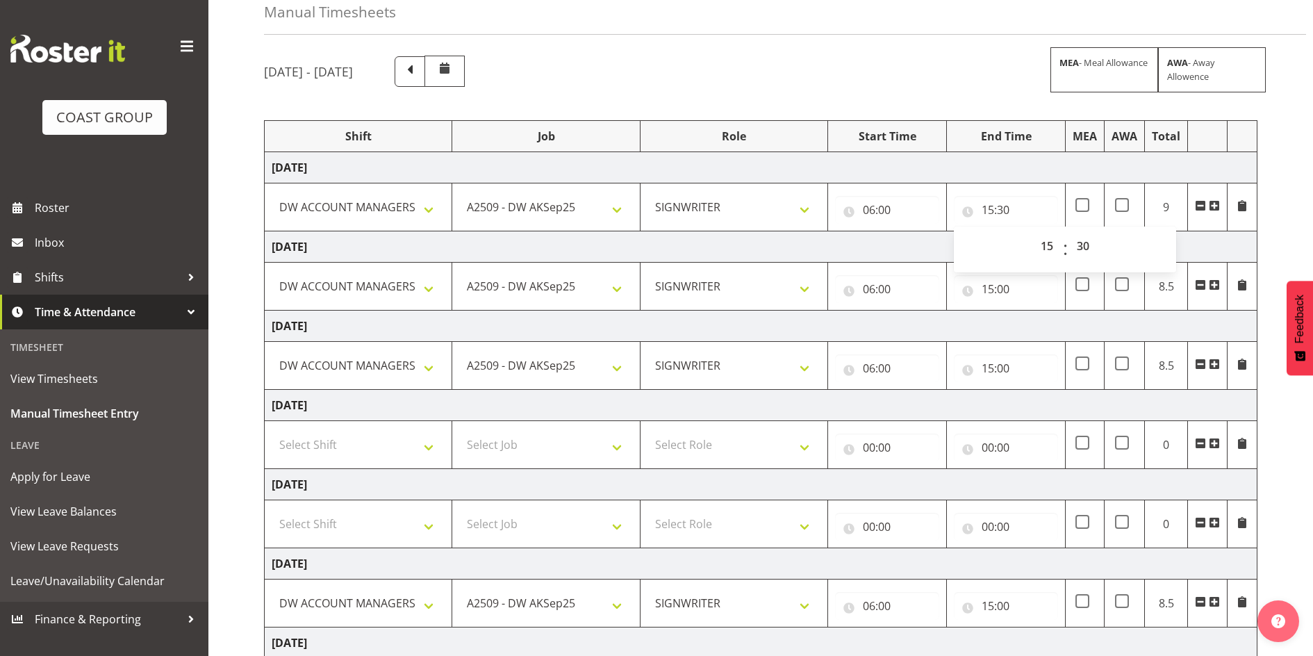
click at [841, 67] on div "[DATE] - [DATE] MEA - Meal Allowance AWA - Away Allowence" at bounding box center [760, 71] width 993 height 31
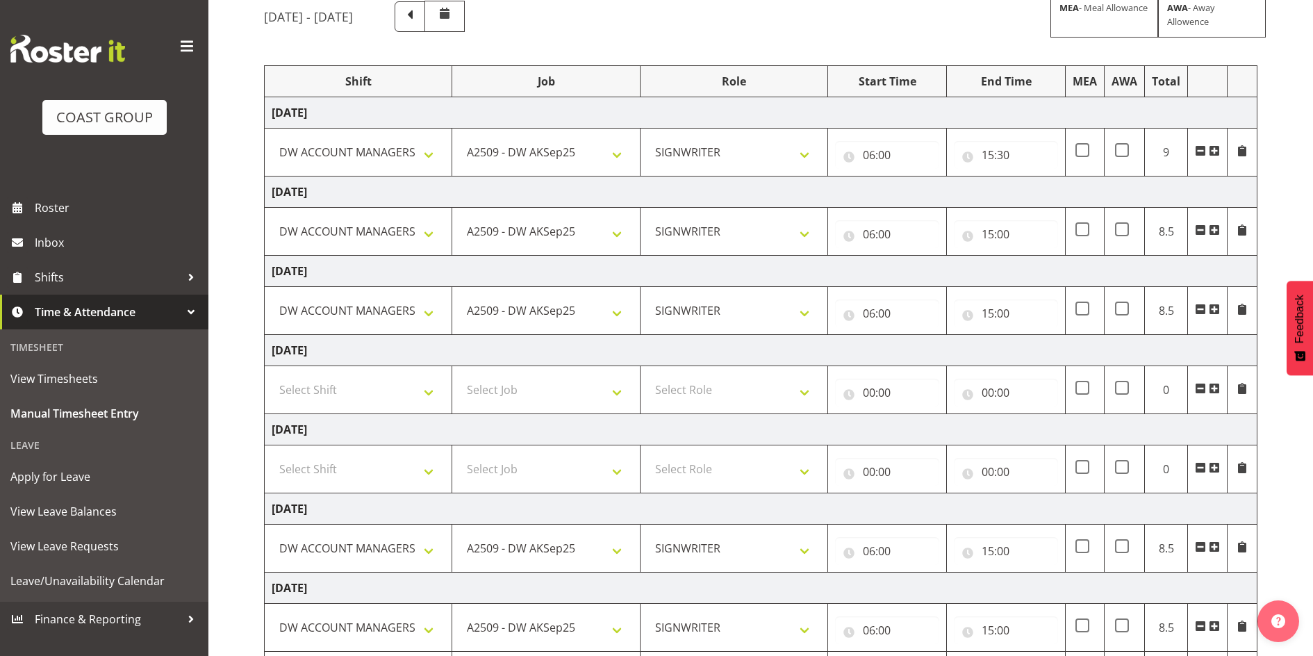
scroll to position [210, 0]
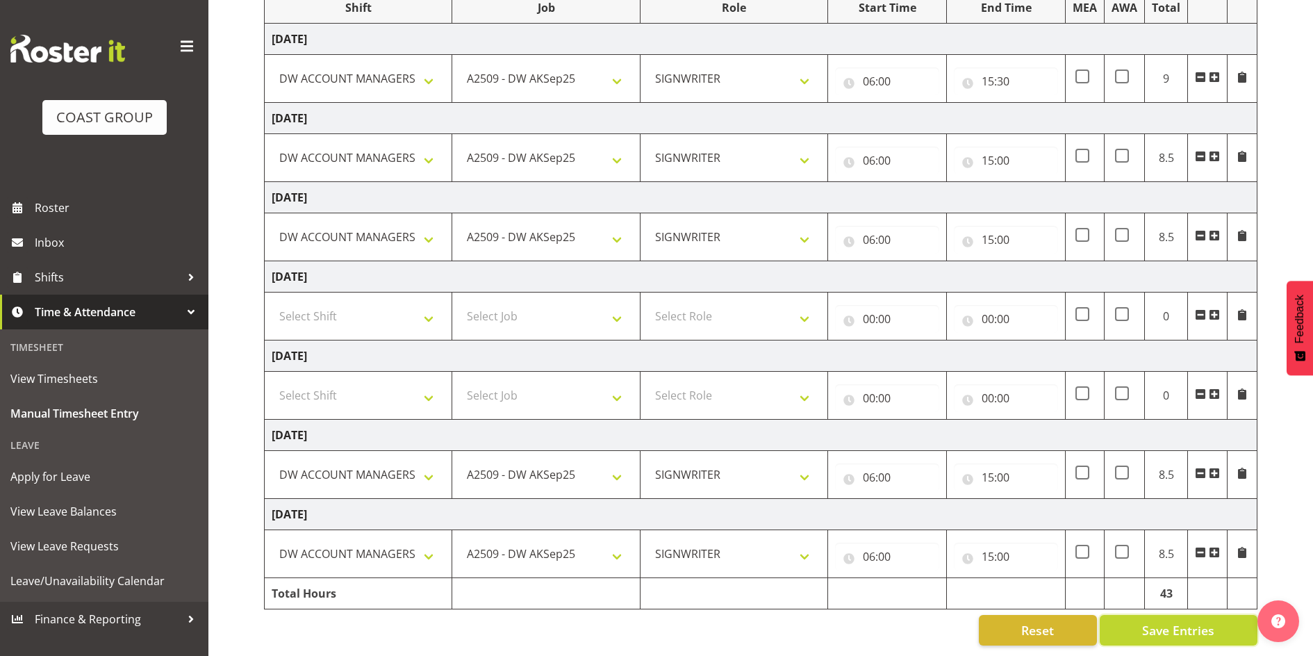
click at [1167, 621] on span "Save Entries" at bounding box center [1178, 630] width 72 height 18
